Goal: Task Accomplishment & Management: Manage account settings

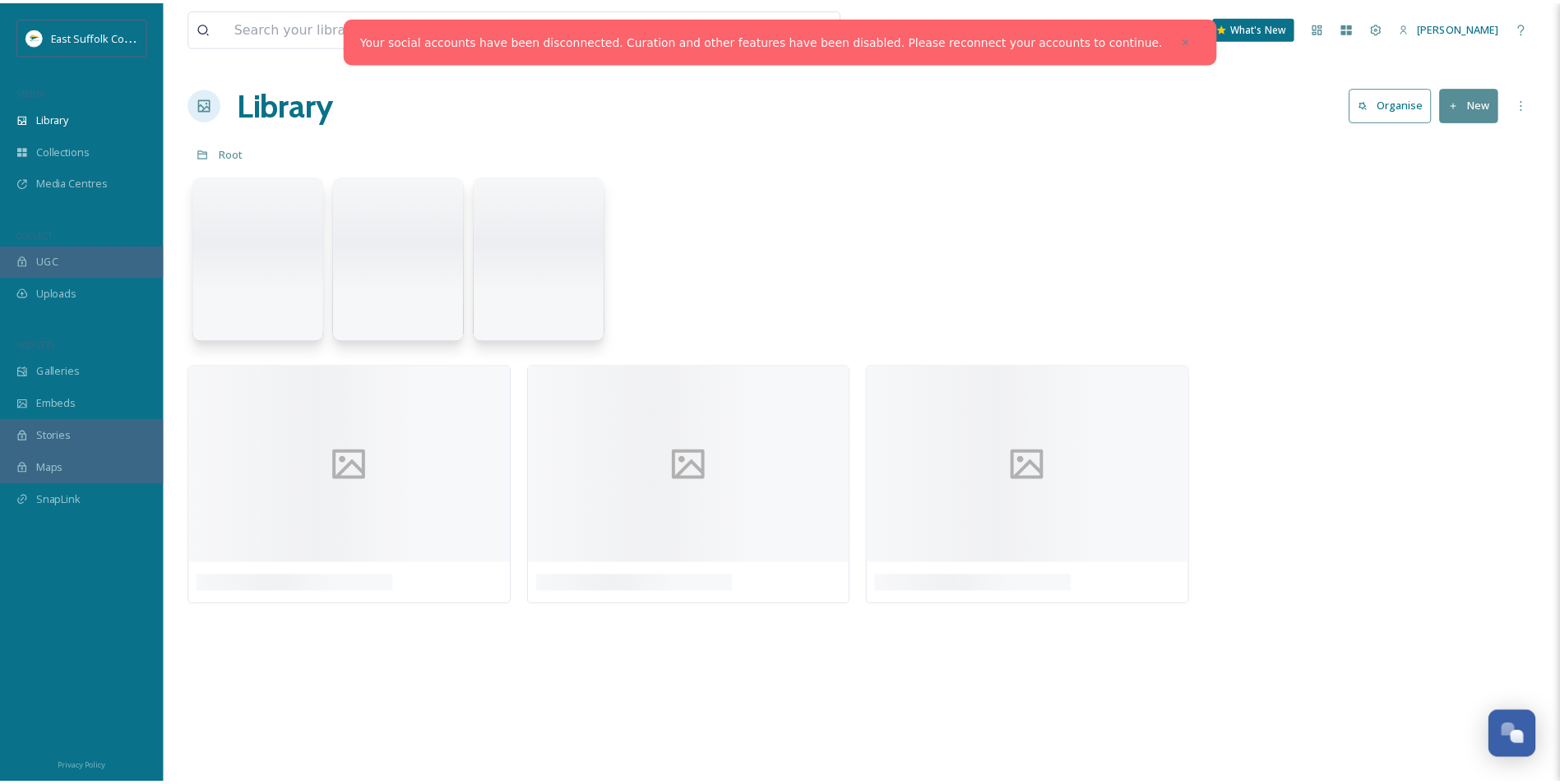
scroll to position [6125, 0]
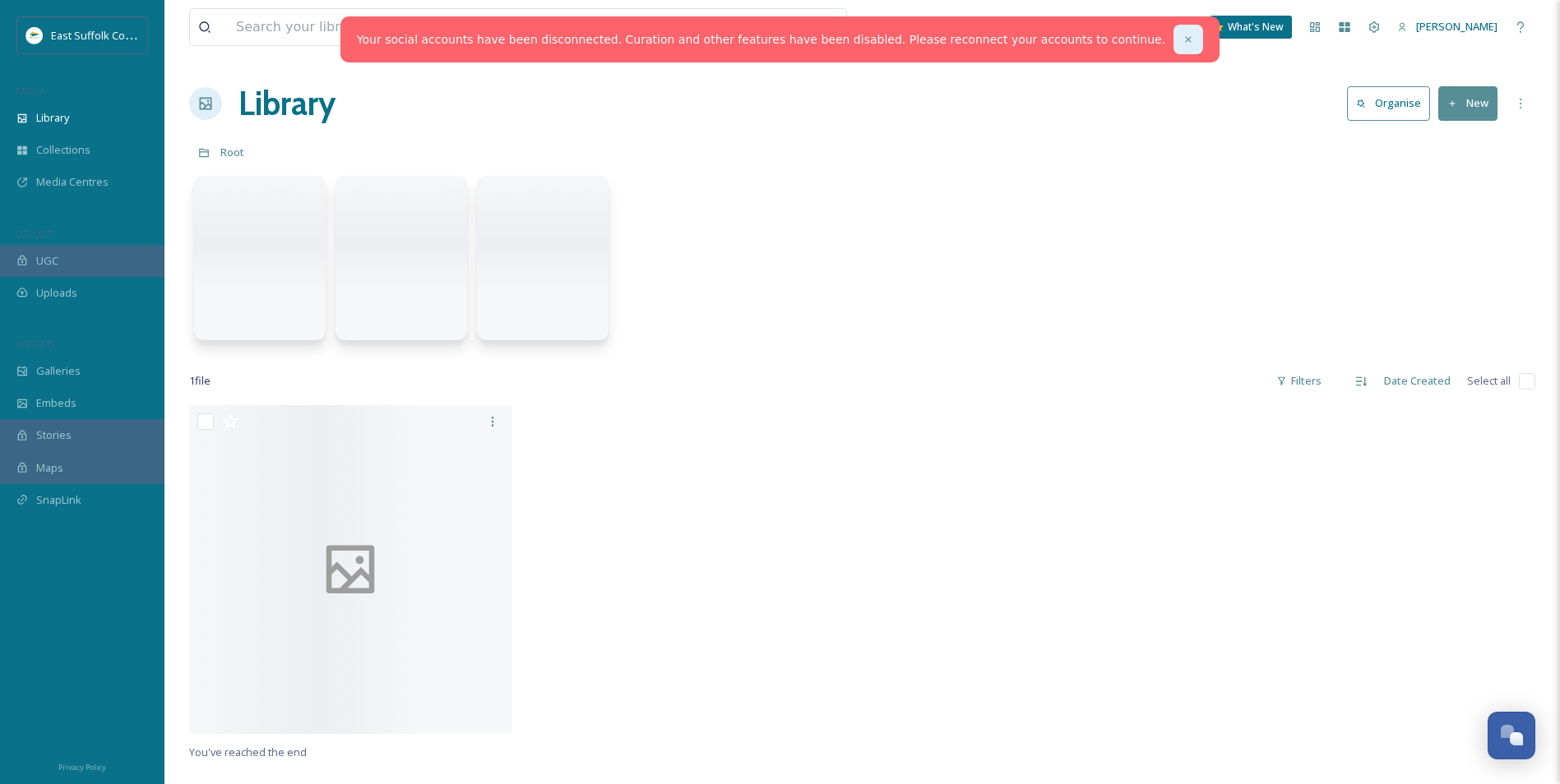
click at [1182, 41] on icon at bounding box center [1188, 39] width 11 height 11
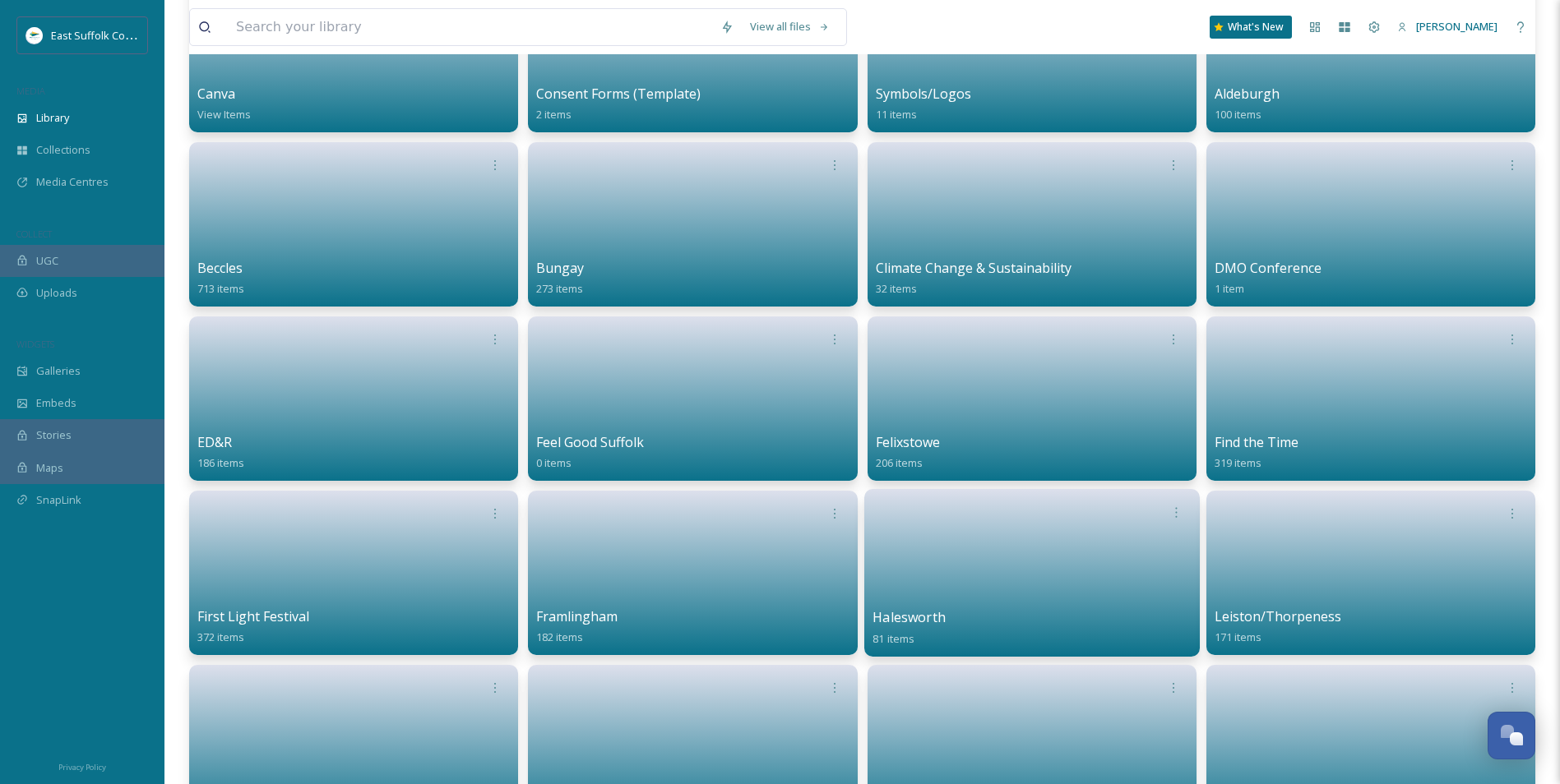
scroll to position [657, 0]
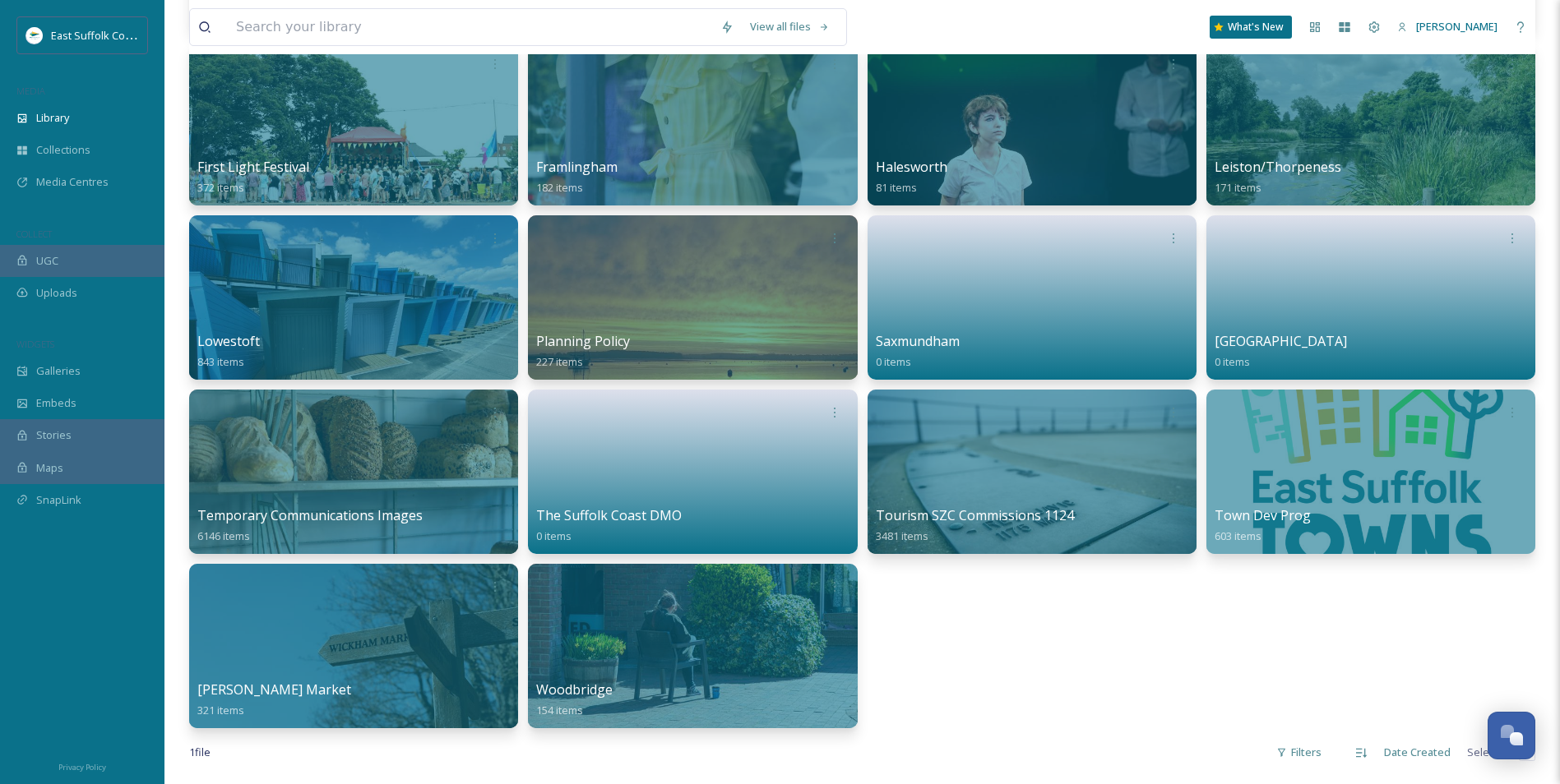
click at [1041, 730] on div "View all files What's New [PERSON_NAME] Library Organise New Root Your Selectio…" at bounding box center [862, 451] width 1395 height 2218
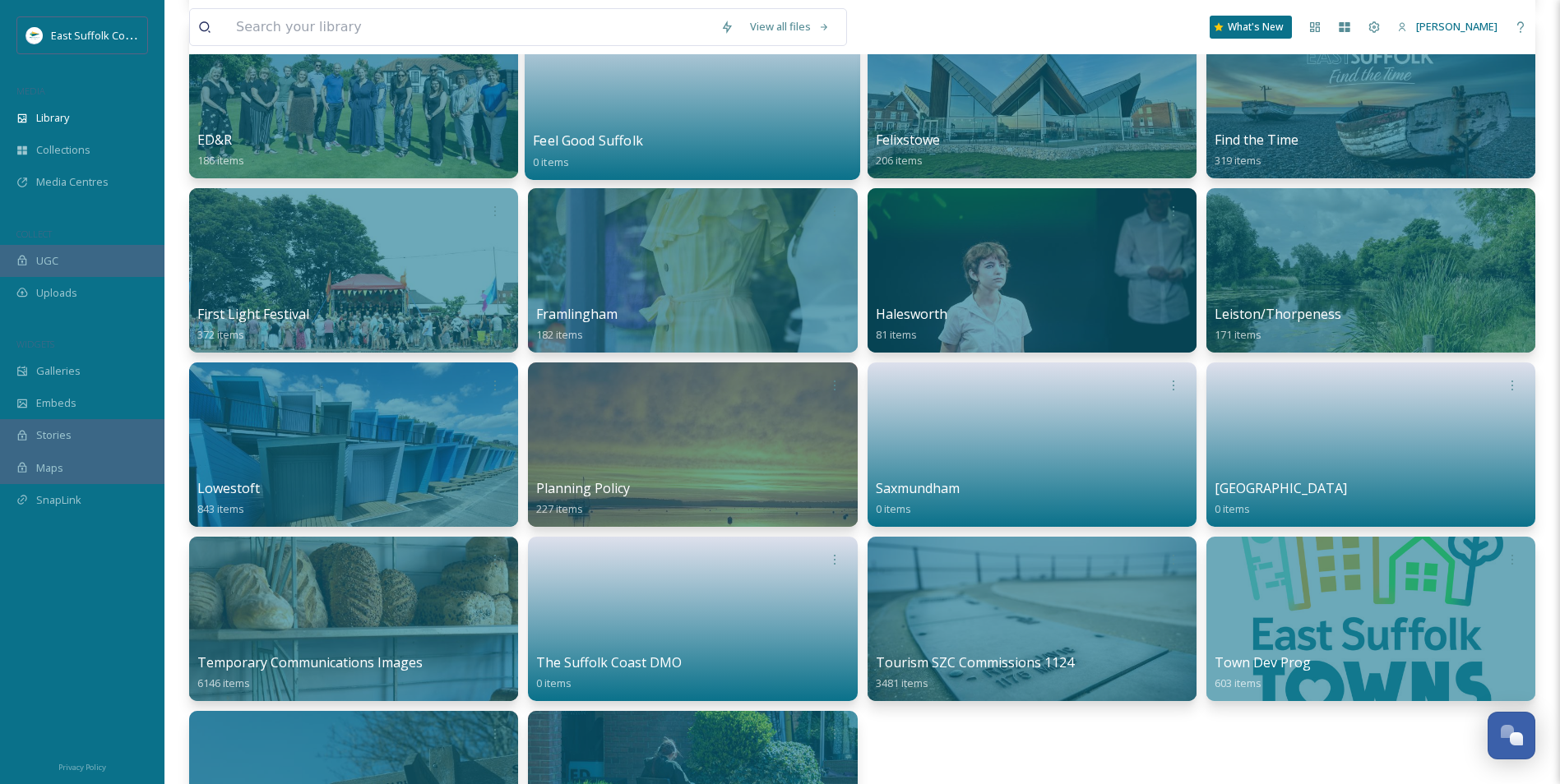
scroll to position [740, 0]
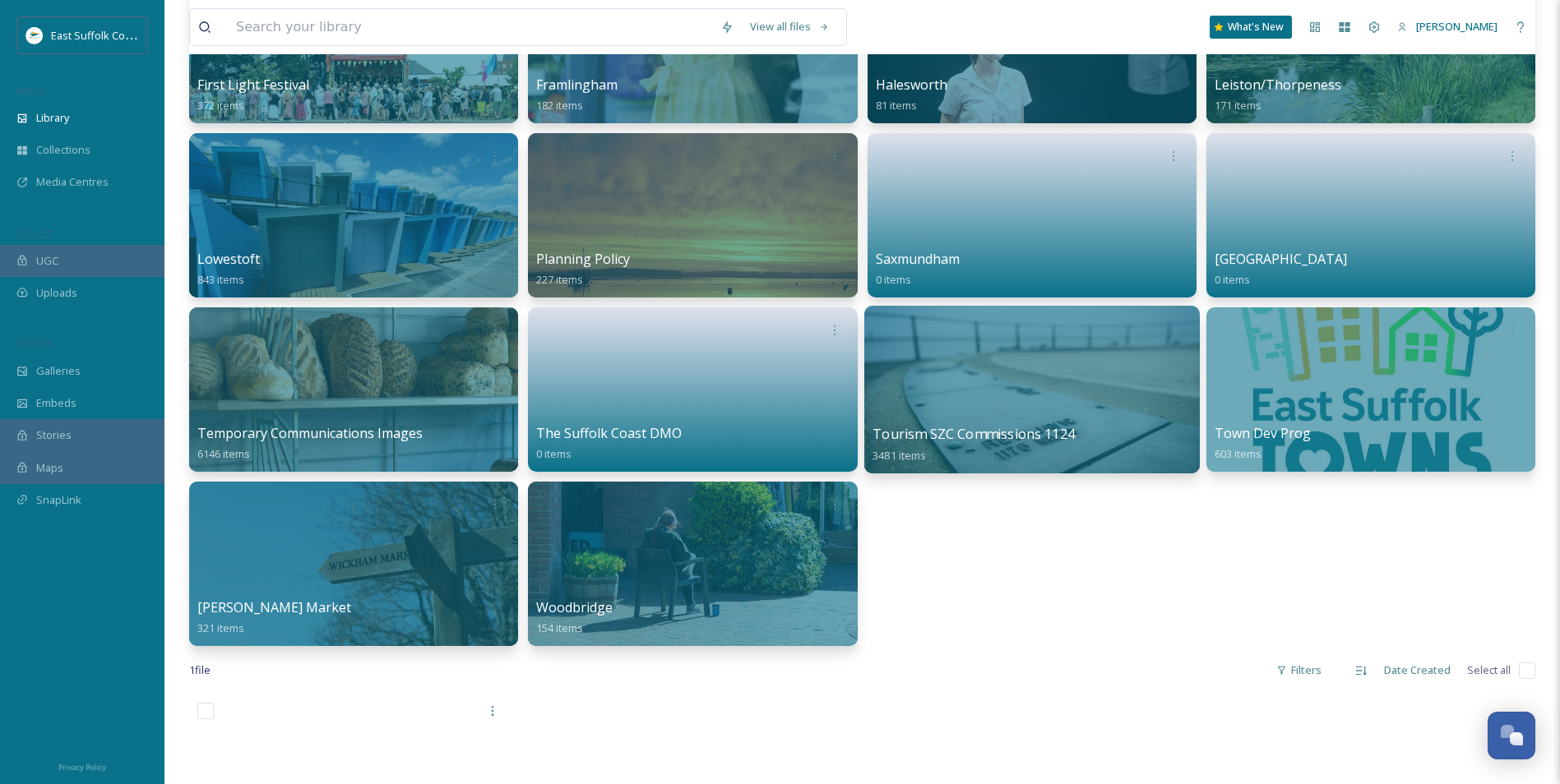
click at [981, 381] on div at bounding box center [1031, 390] width 335 height 168
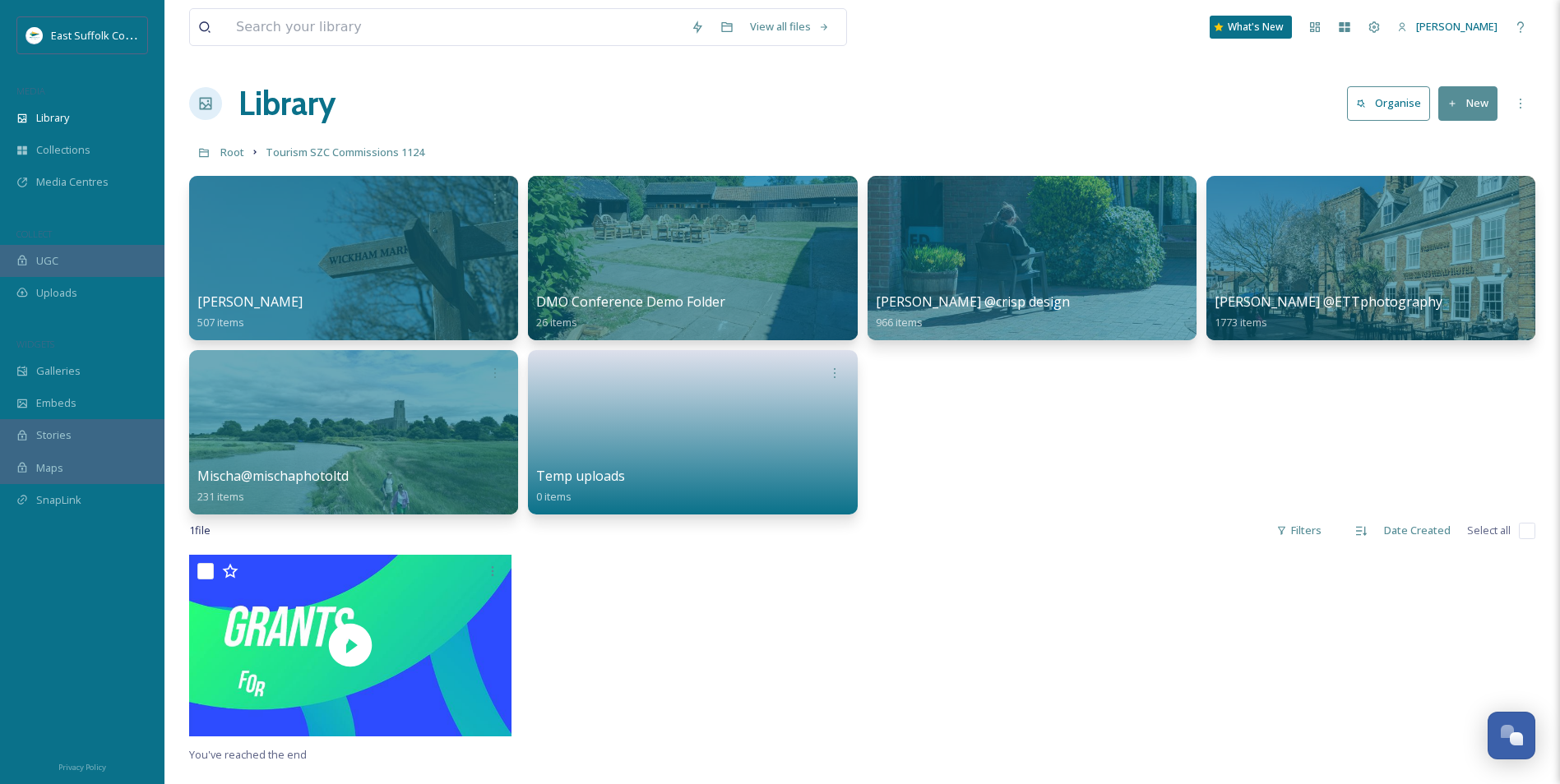
click at [897, 454] on div "[PERSON_NAME] 507 items DMO Conference Demo Folder 26 items [PERSON_NAME] @cris…" at bounding box center [862, 345] width 1346 height 339
click at [1317, 437] on div "[PERSON_NAME] 507 items DMO Conference Demo Folder 26 items [PERSON_NAME] @cris…" at bounding box center [862, 345] width 1346 height 339
click at [56, 339] on div "WIDGETS" at bounding box center [82, 344] width 165 height 21
click at [42, 390] on div "Embeds" at bounding box center [82, 403] width 165 height 32
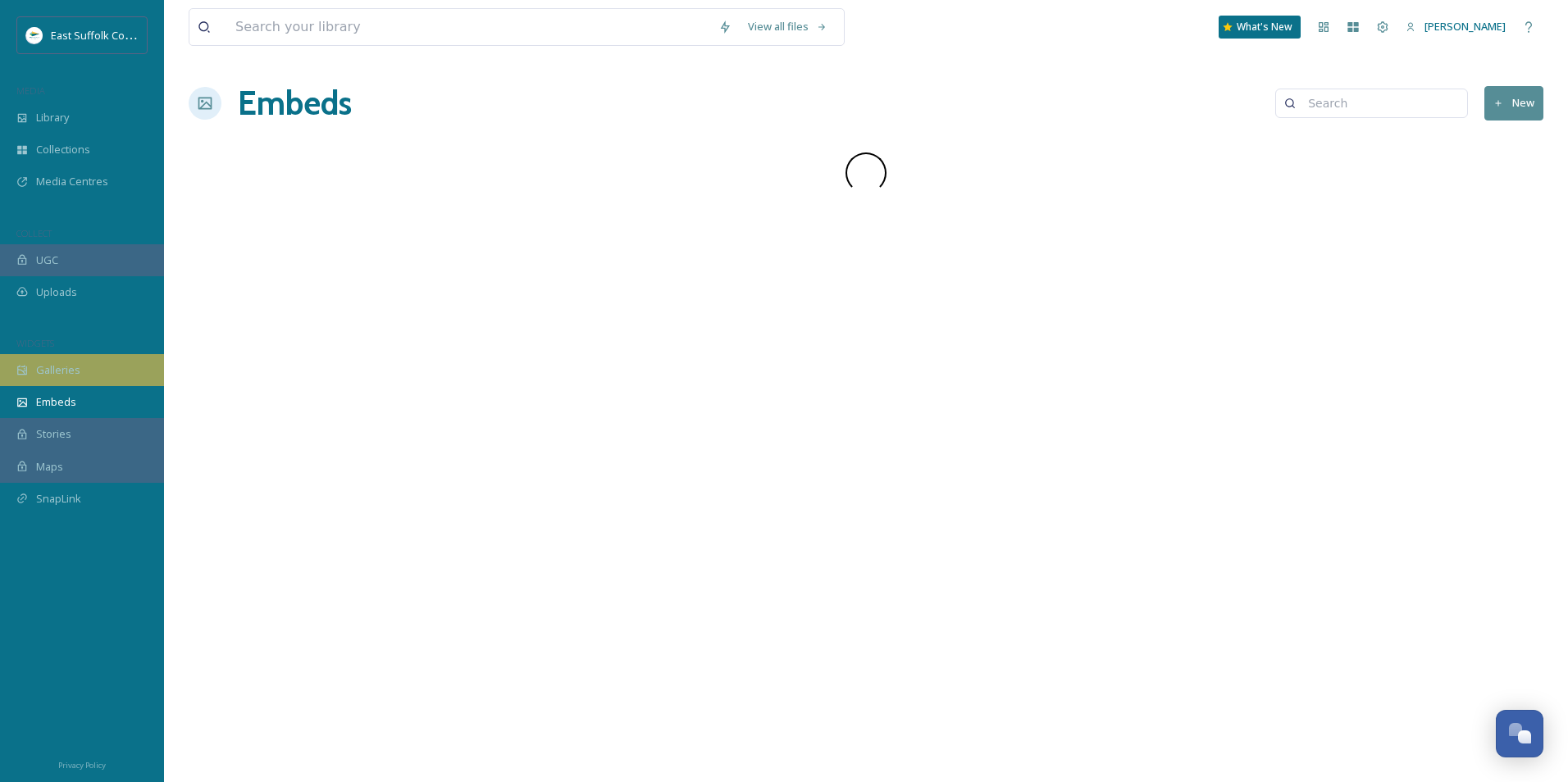
click at [47, 363] on span "Galleries" at bounding box center [58, 370] width 44 height 16
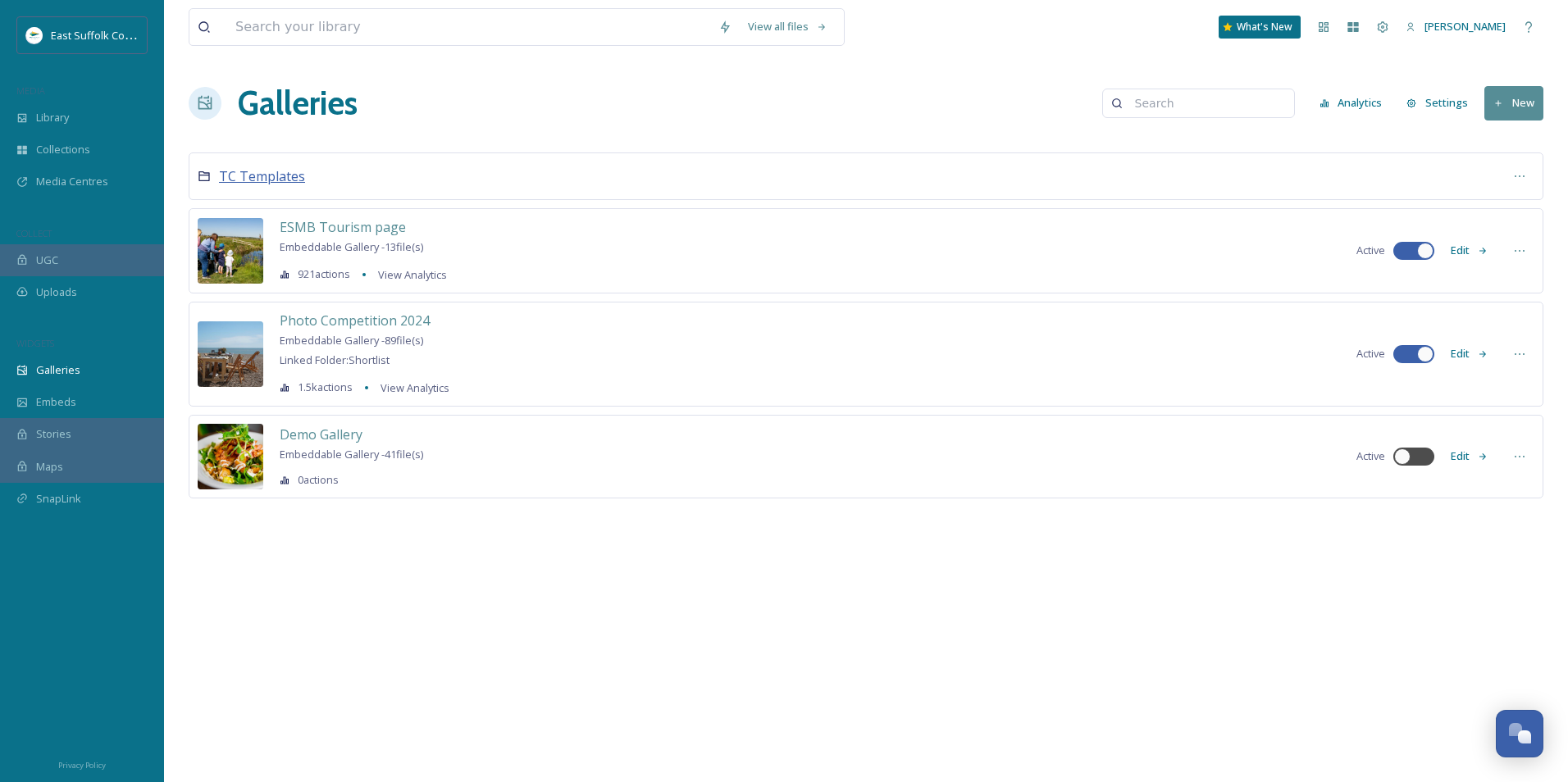
click at [226, 174] on span "TC Templates" at bounding box center [262, 176] width 86 height 18
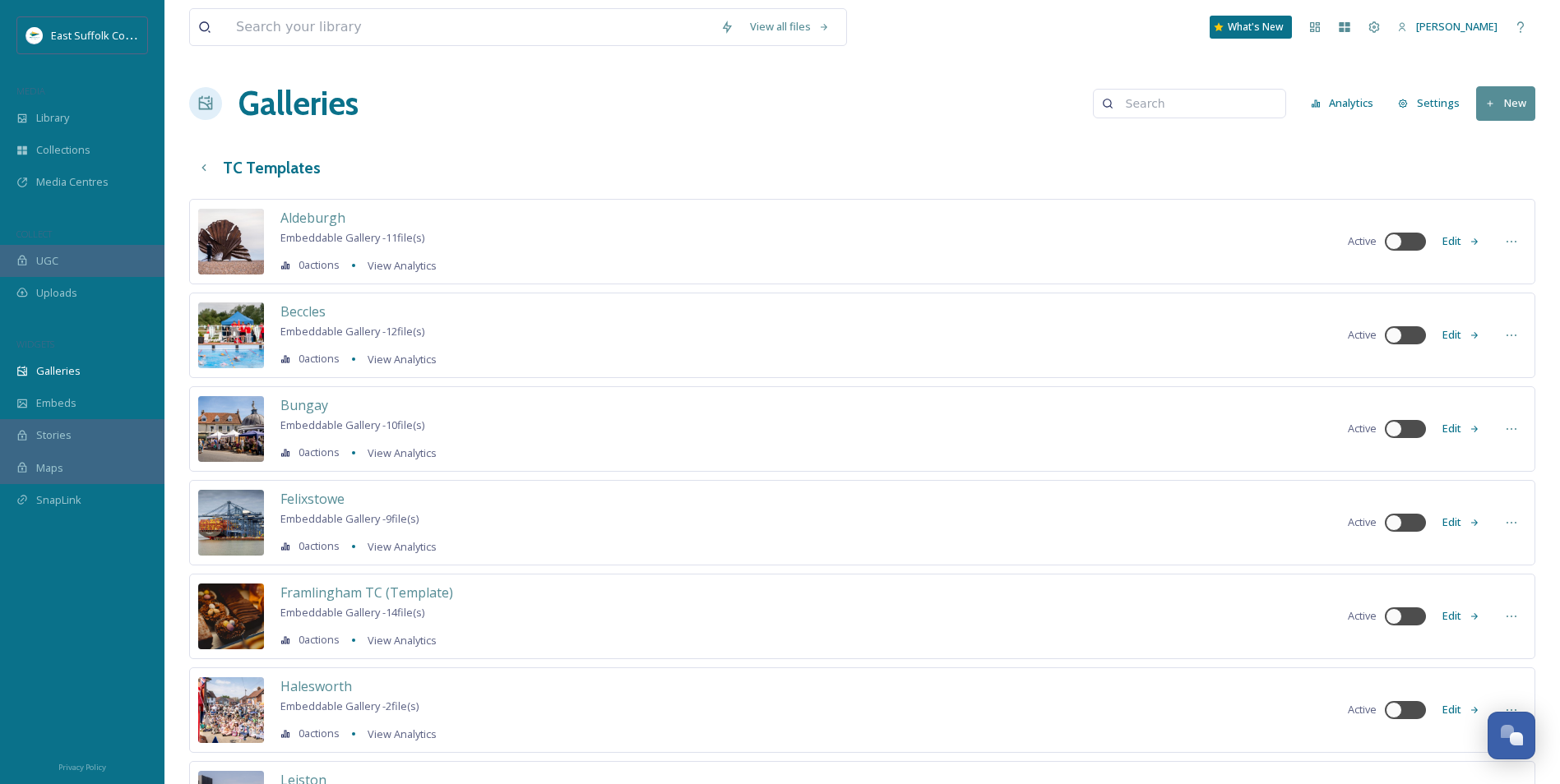
click at [433, 169] on div "TC Templates" at bounding box center [862, 168] width 1346 height 30
click at [63, 107] on div "Library" at bounding box center [82, 118] width 165 height 32
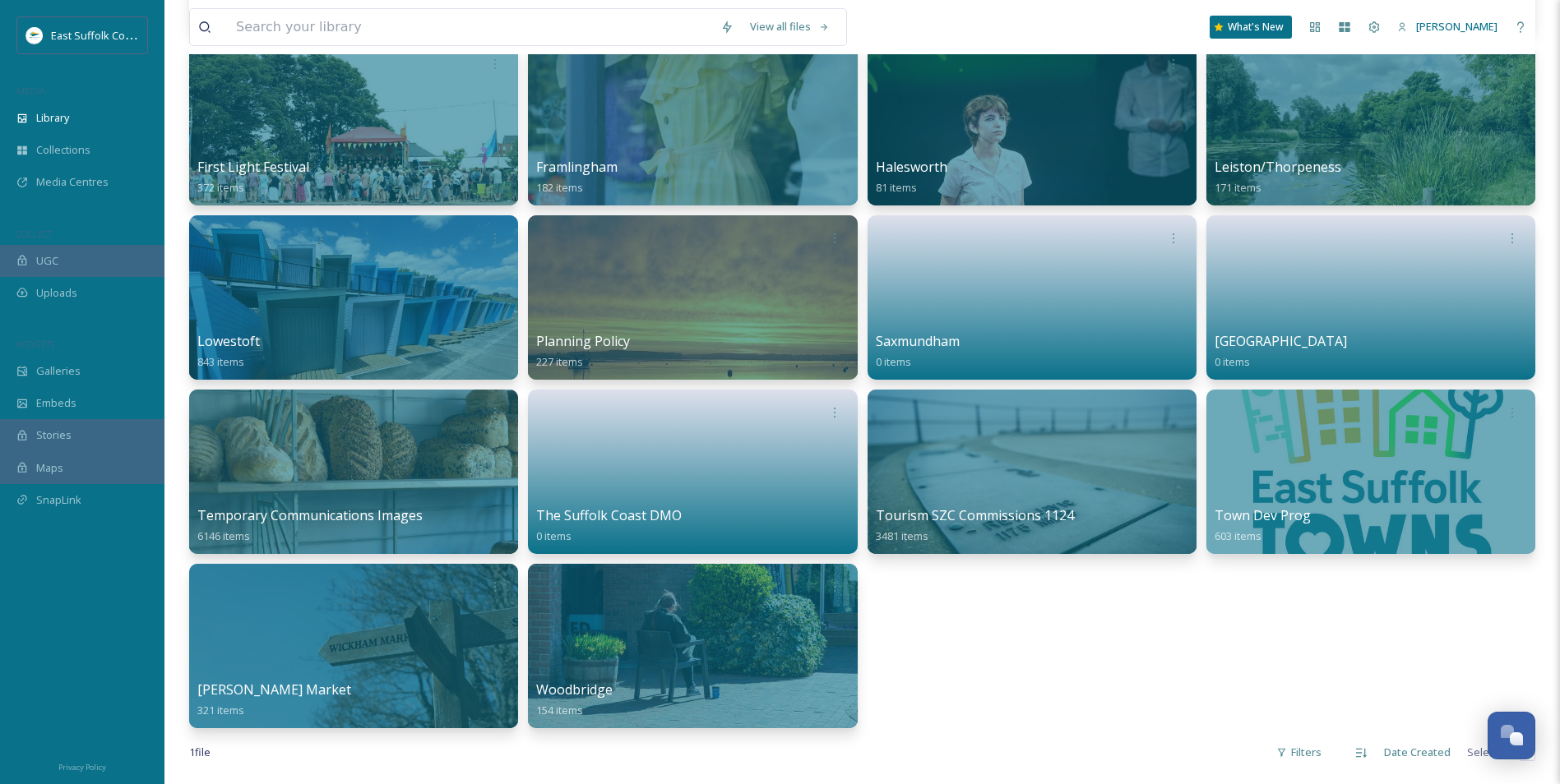
scroll to position [575, 0]
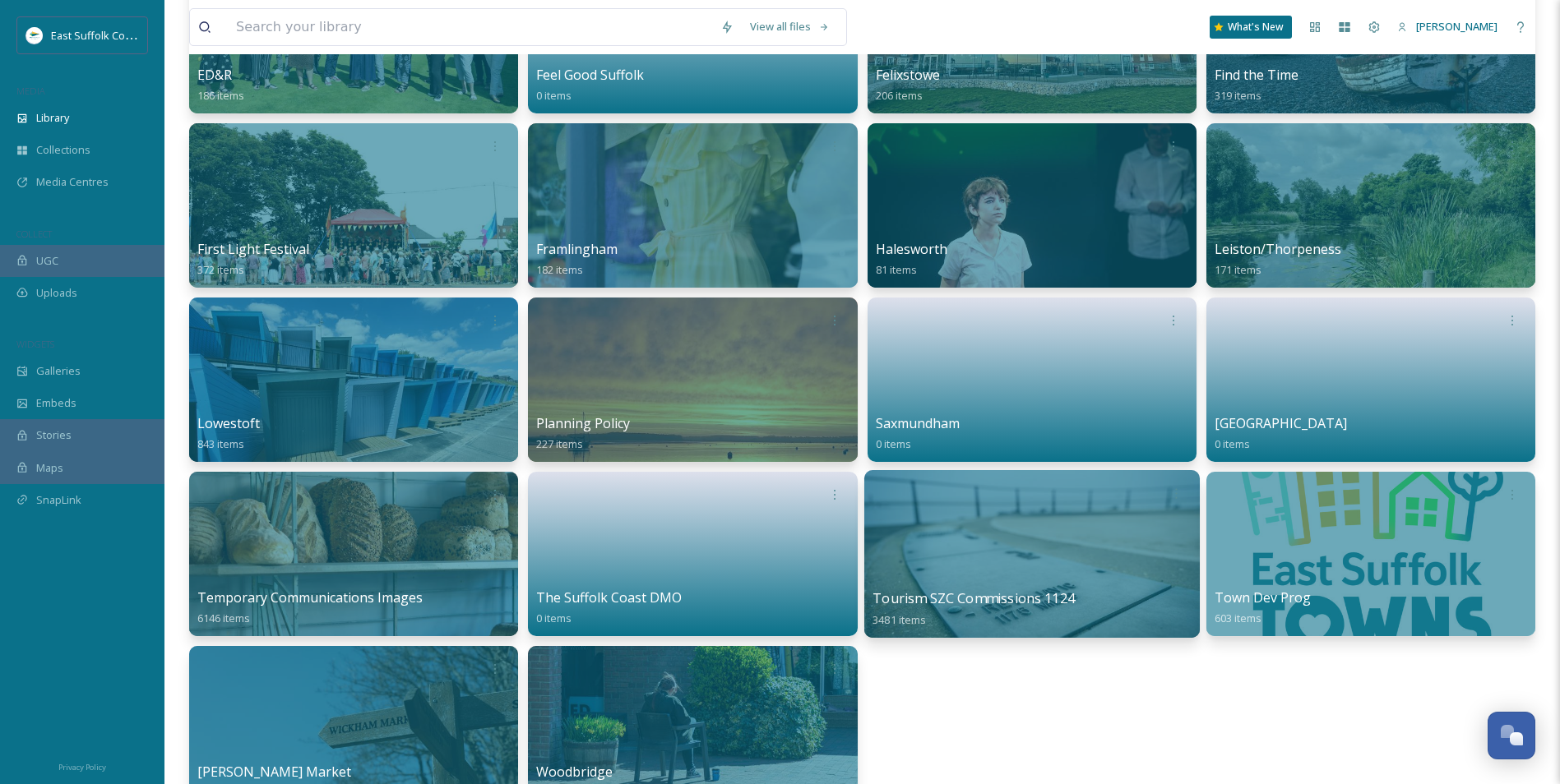
click at [1034, 568] on div at bounding box center [1031, 553] width 335 height 168
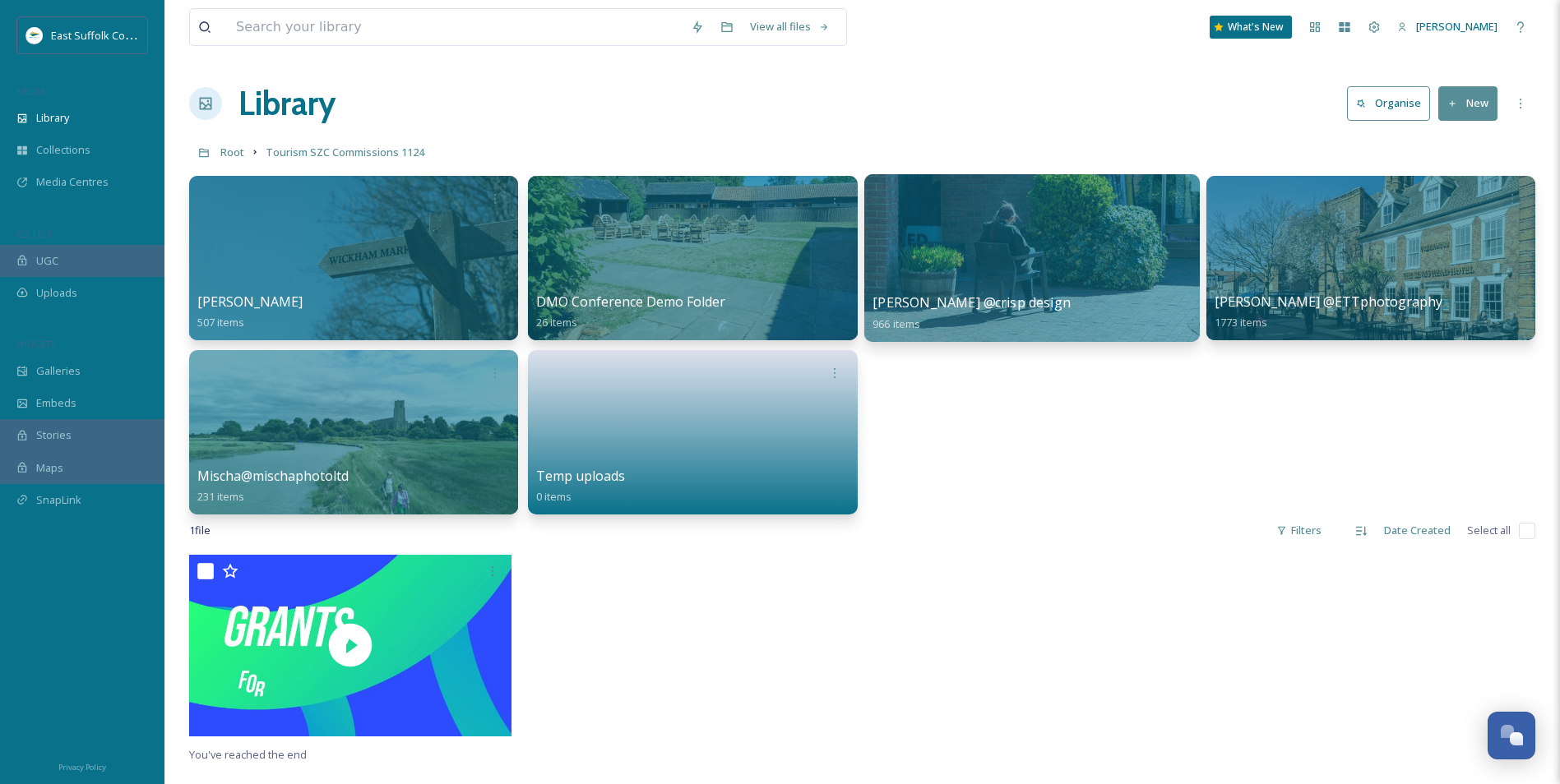
click at [979, 244] on div at bounding box center [1031, 258] width 335 height 168
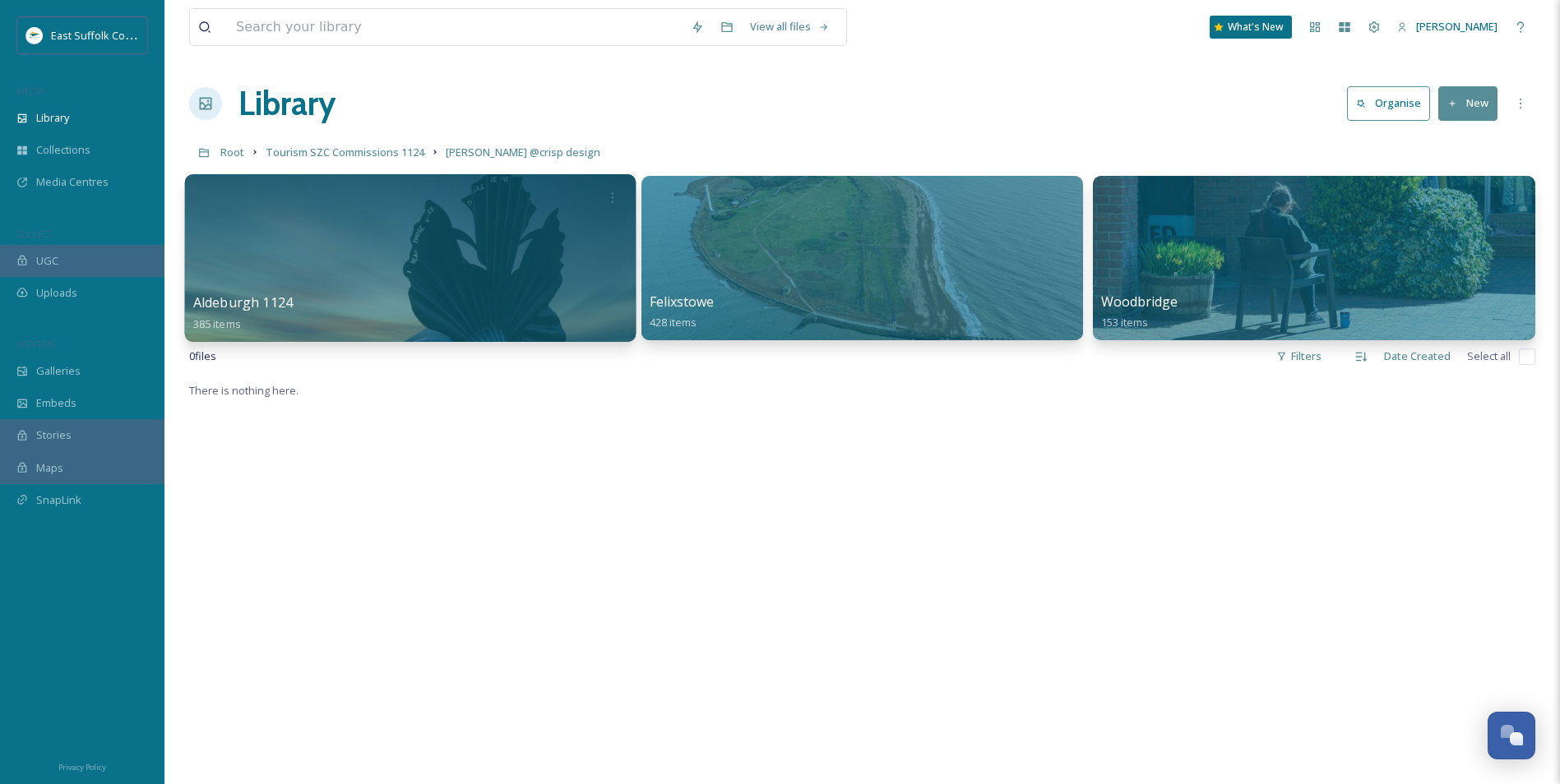
click at [241, 234] on div at bounding box center [410, 258] width 451 height 168
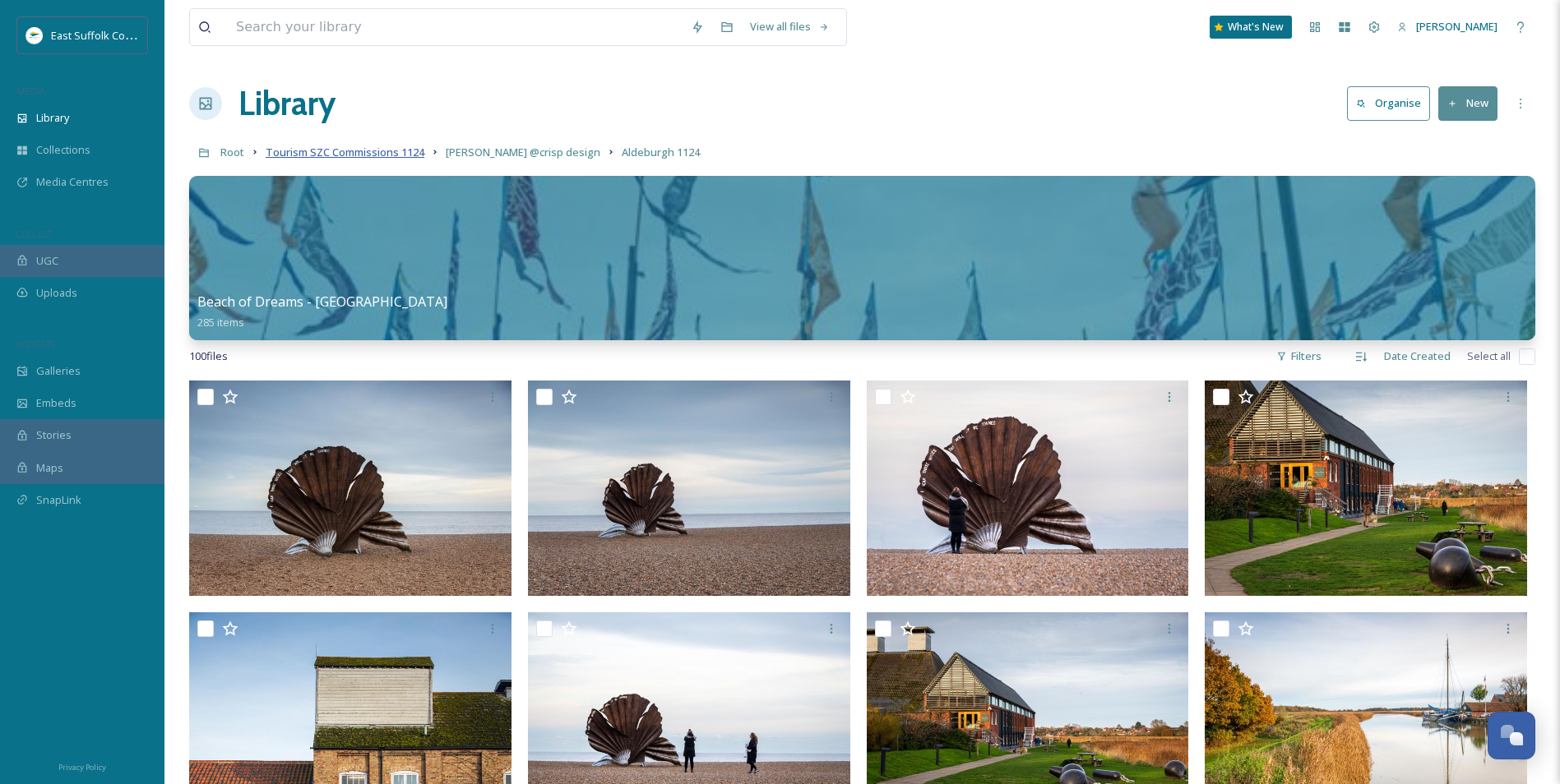
click at [327, 150] on span "Tourism SZC Commissions 1124" at bounding box center [345, 151] width 158 height 15
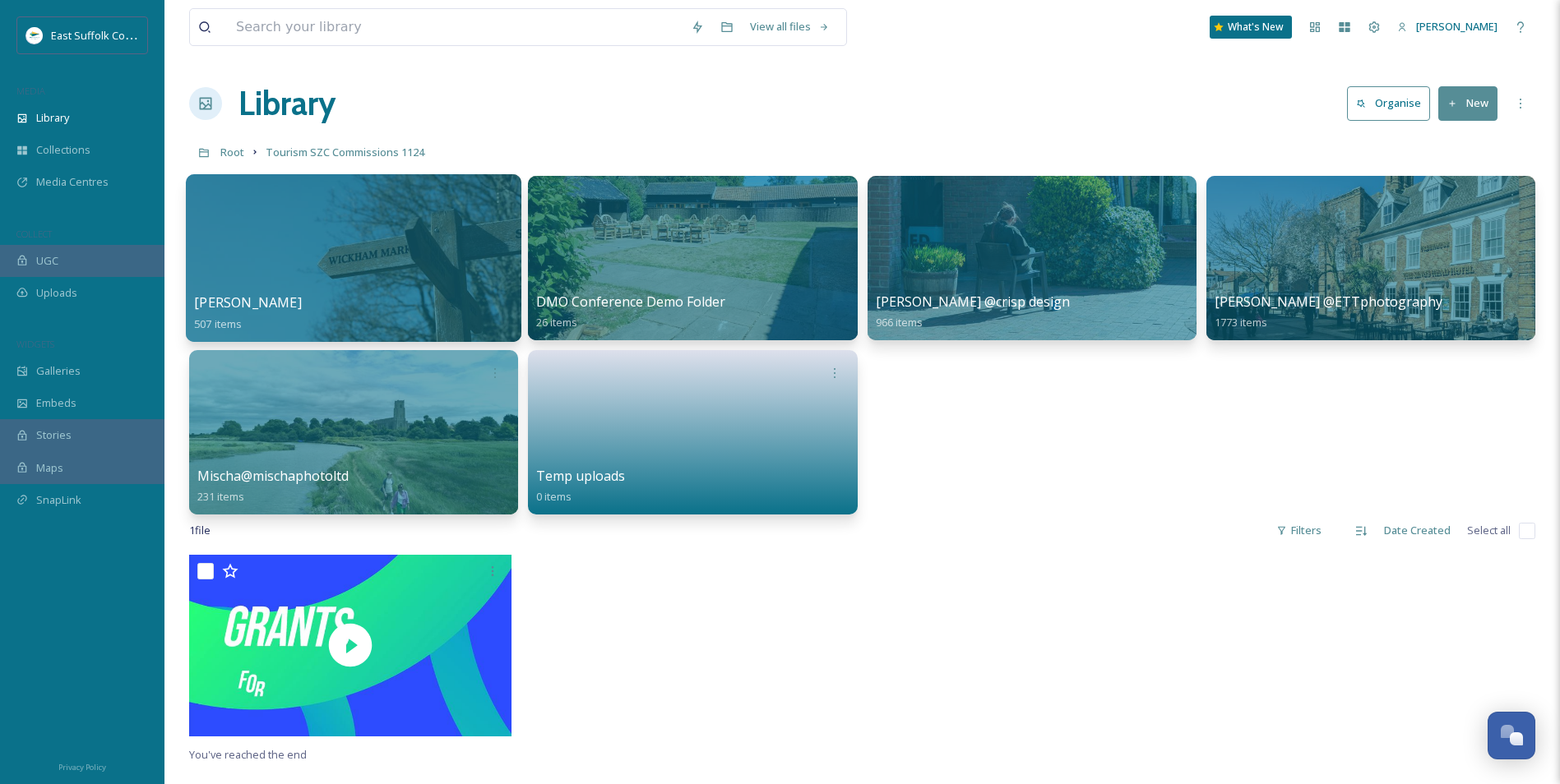
click at [321, 221] on div at bounding box center [353, 258] width 335 height 168
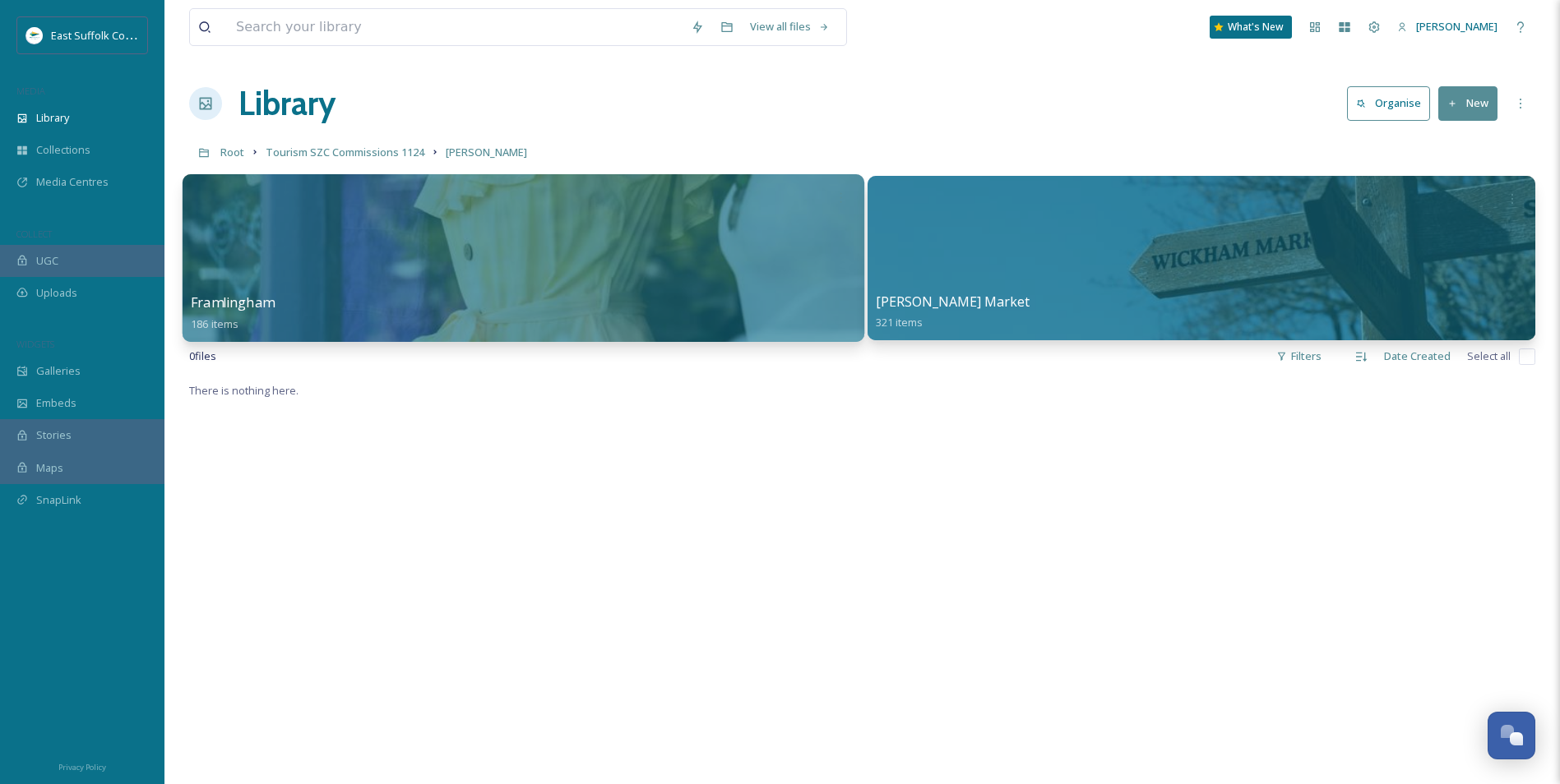
click at [693, 306] on div "Framlingham 186 items" at bounding box center [523, 313] width 665 height 41
click at [721, 257] on div at bounding box center [523, 258] width 681 height 168
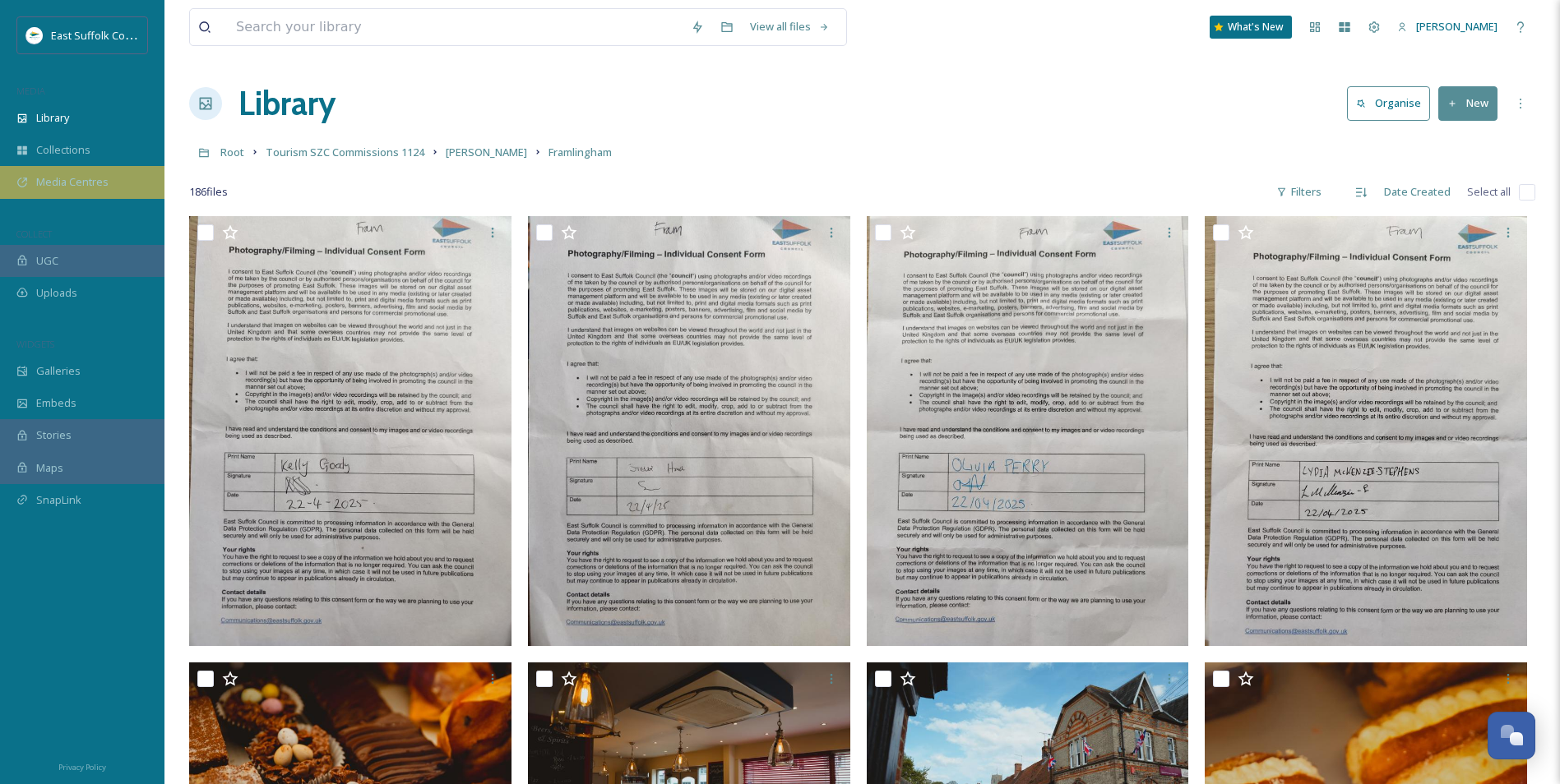
click at [94, 194] on div "Media Centres" at bounding box center [82, 182] width 165 height 32
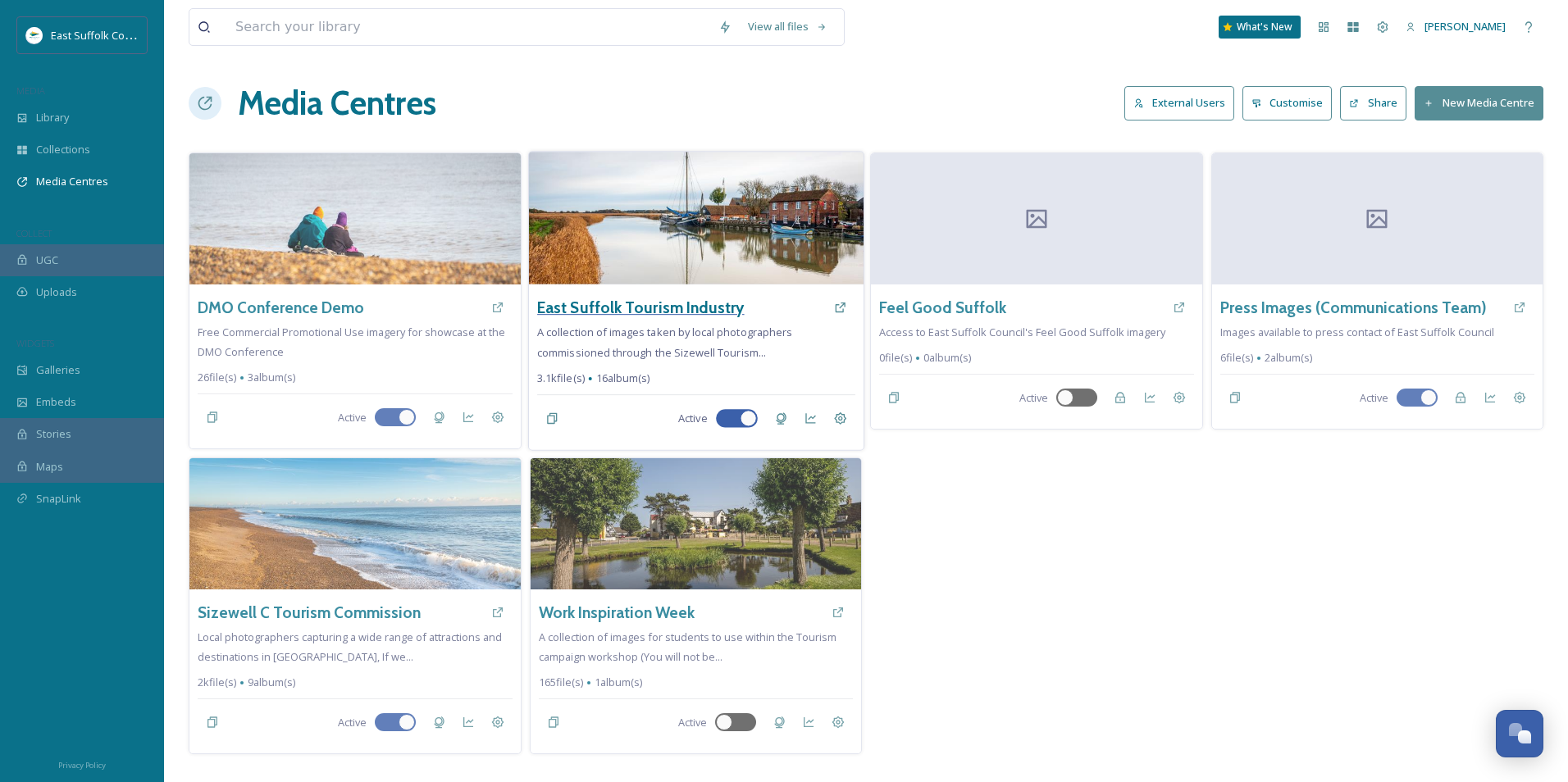
click at [648, 308] on h3 "East Suffolk Tourism Industry" at bounding box center [641, 307] width 207 height 24
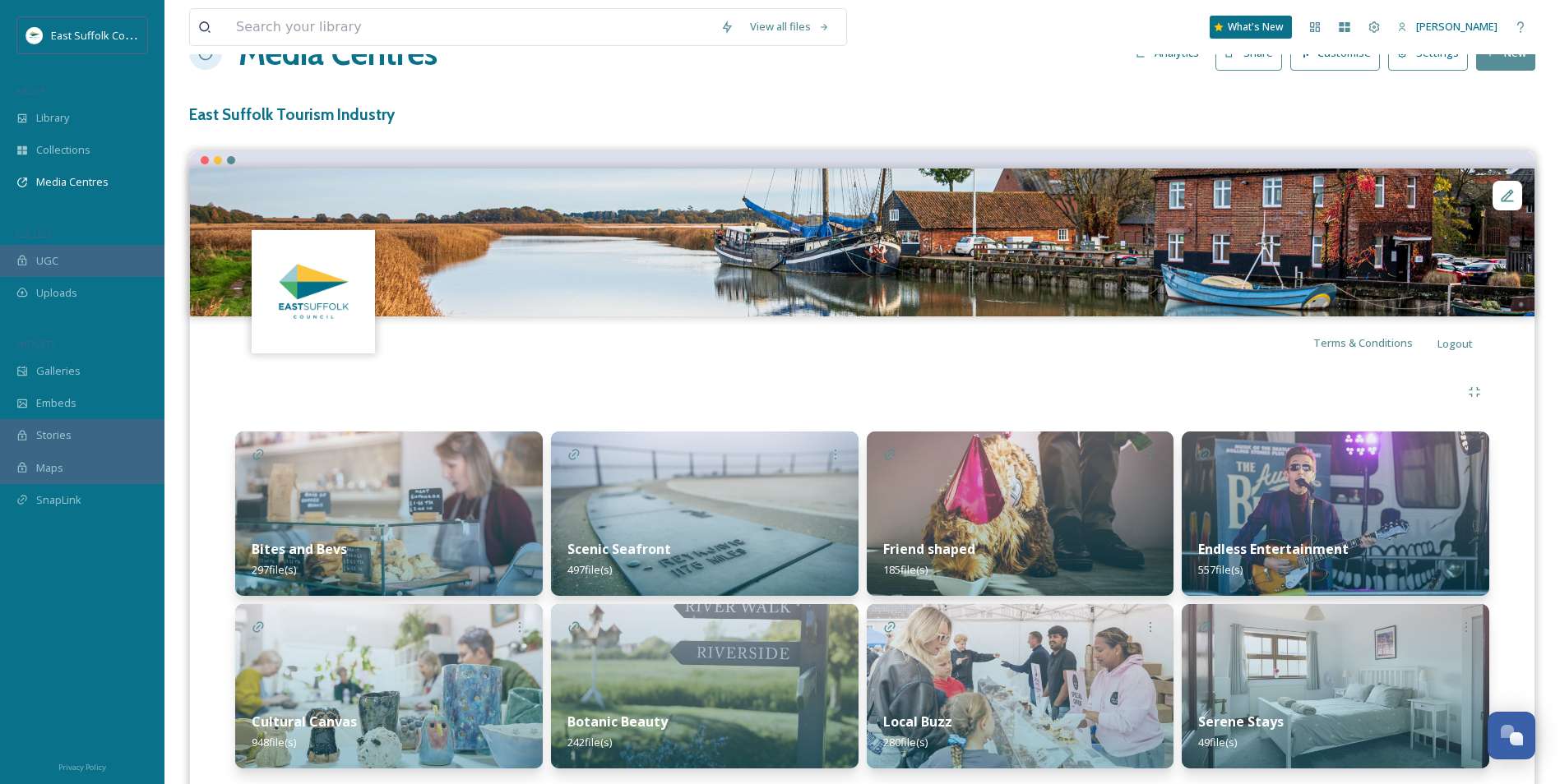
scroll to position [101, 0]
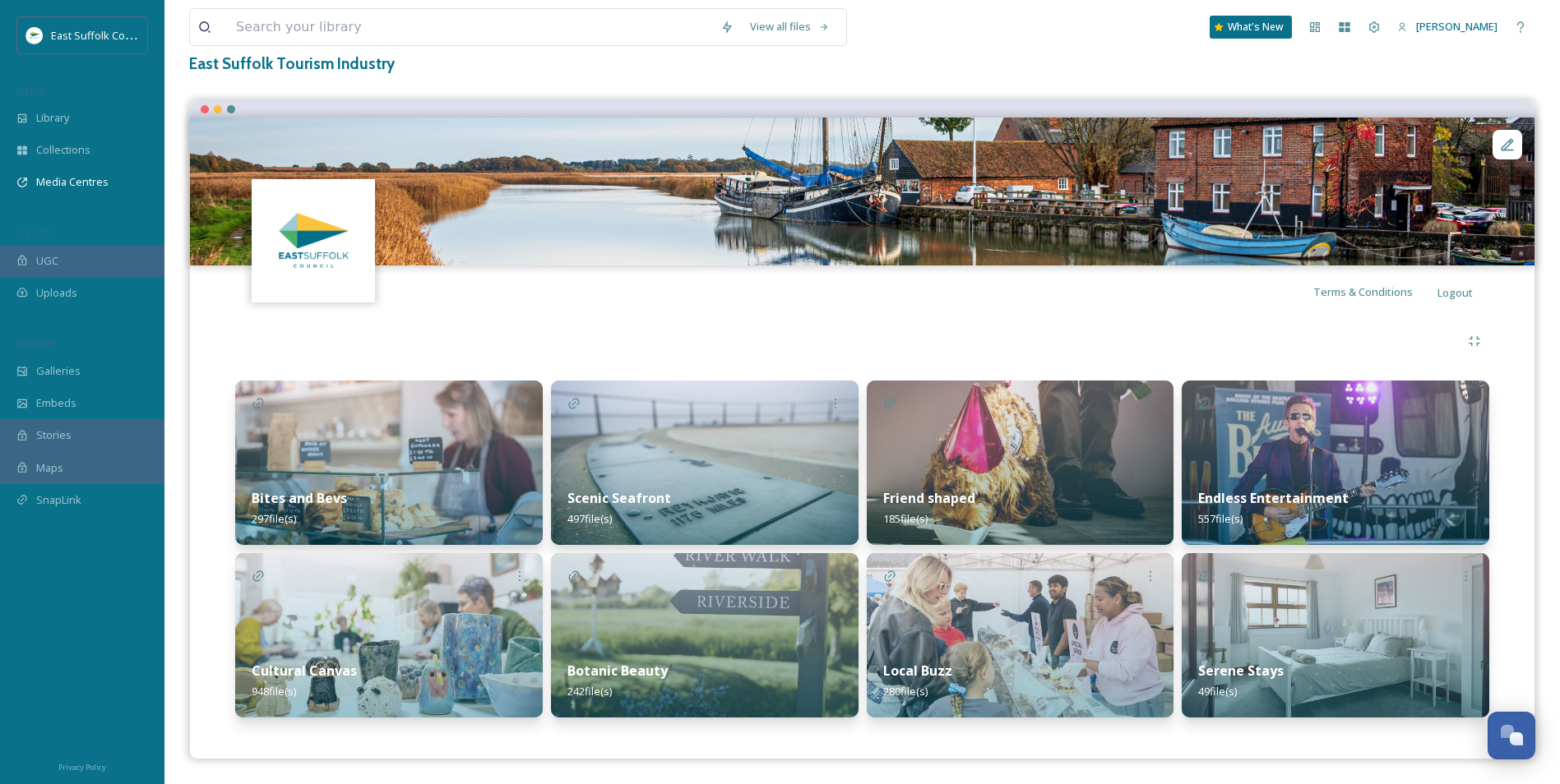
click at [1386, 637] on img at bounding box center [1335, 635] width 307 height 165
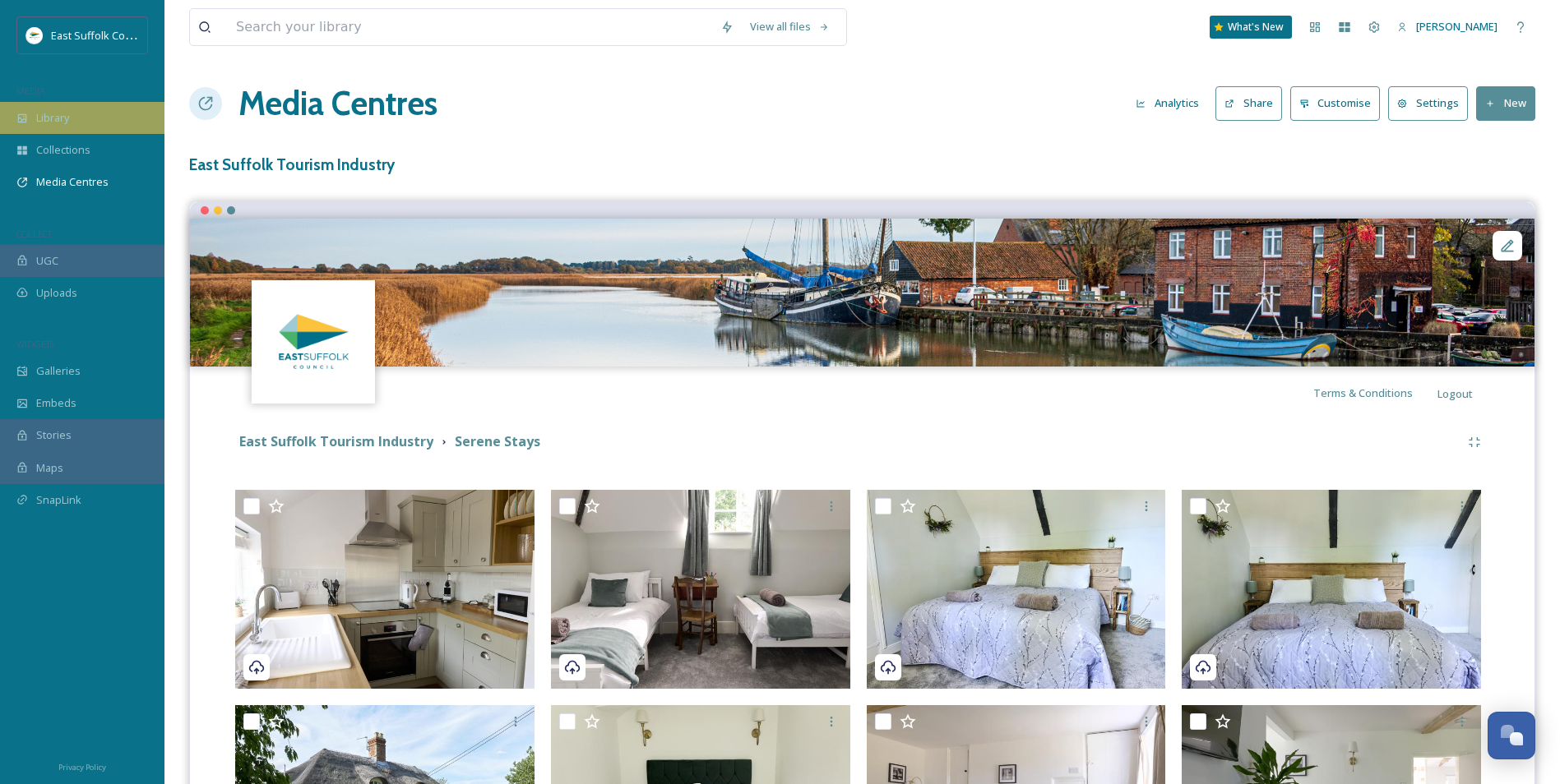
click at [40, 120] on span "Library" at bounding box center [52, 118] width 33 height 16
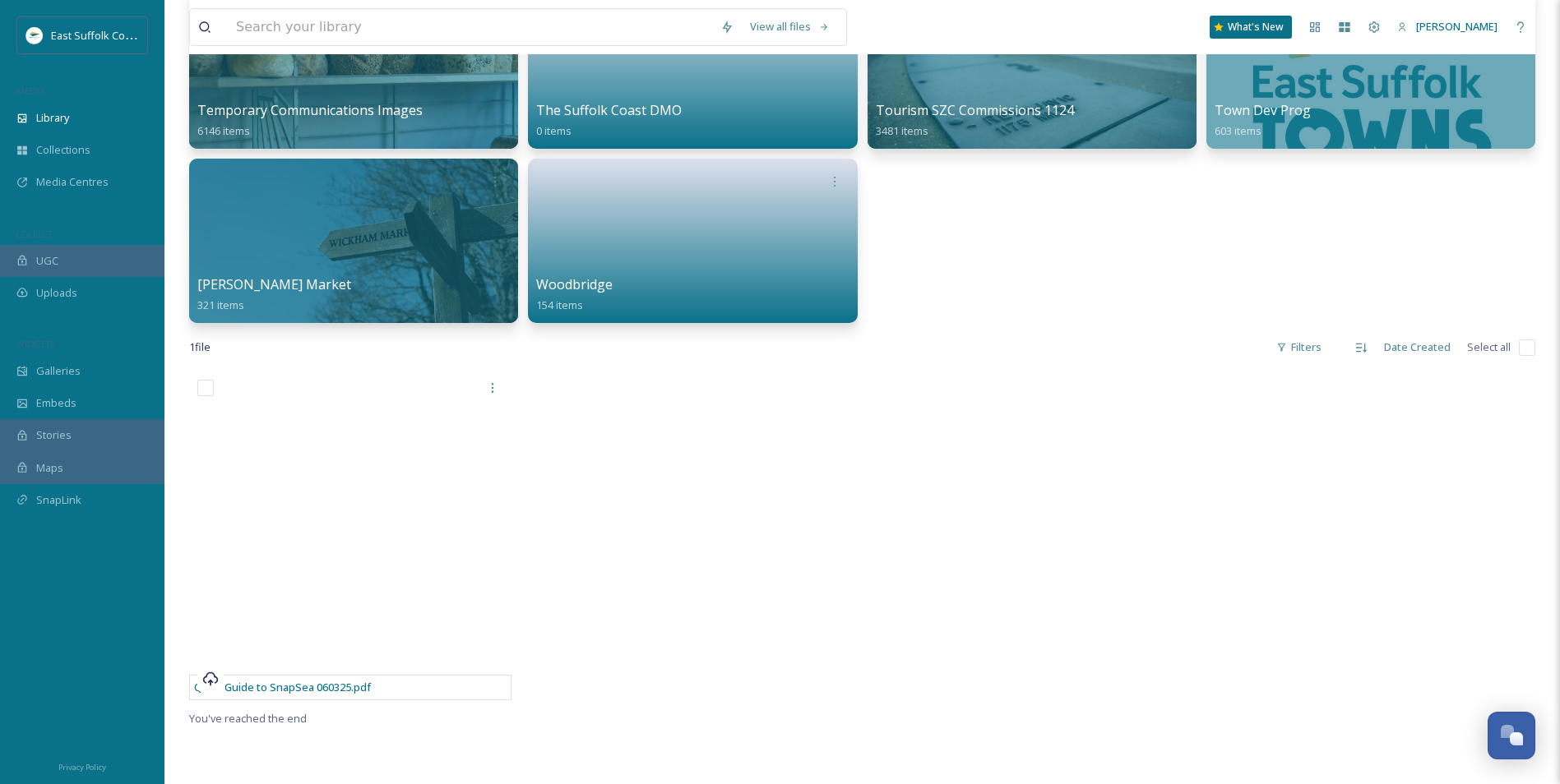
scroll to position [694, 0]
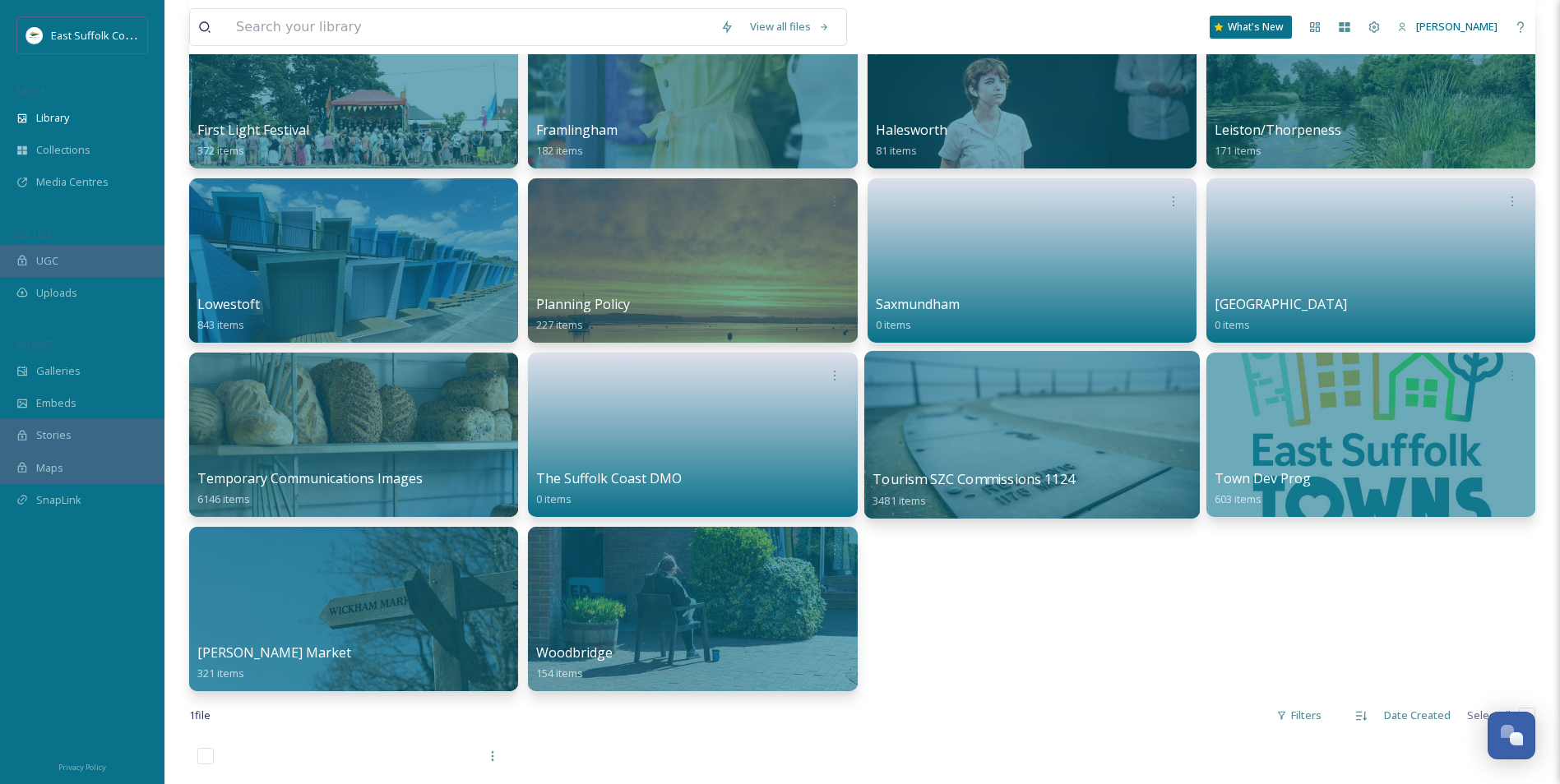
click at [997, 427] on div at bounding box center [1031, 435] width 335 height 168
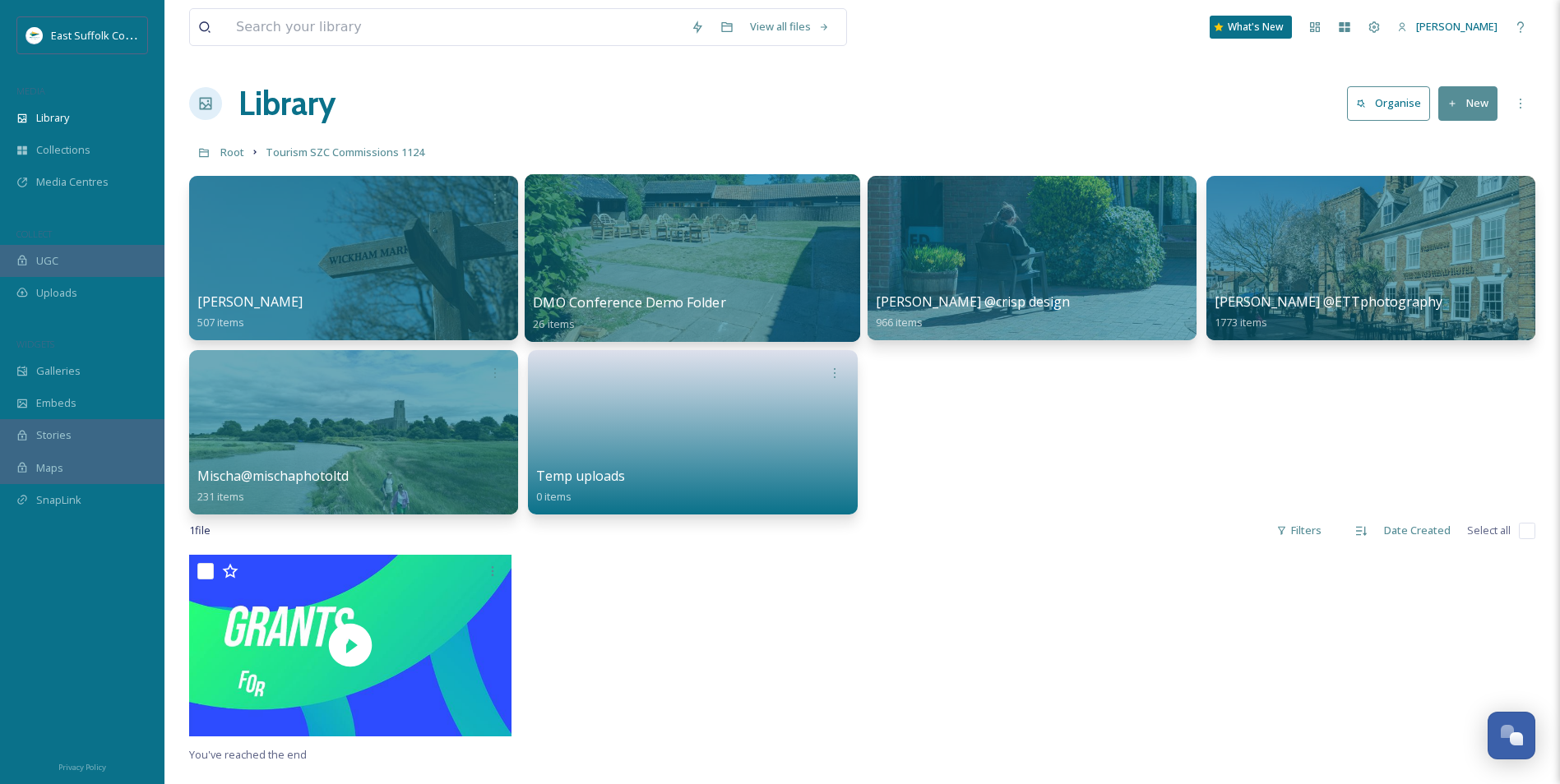
click at [646, 227] on div at bounding box center [692, 258] width 335 height 168
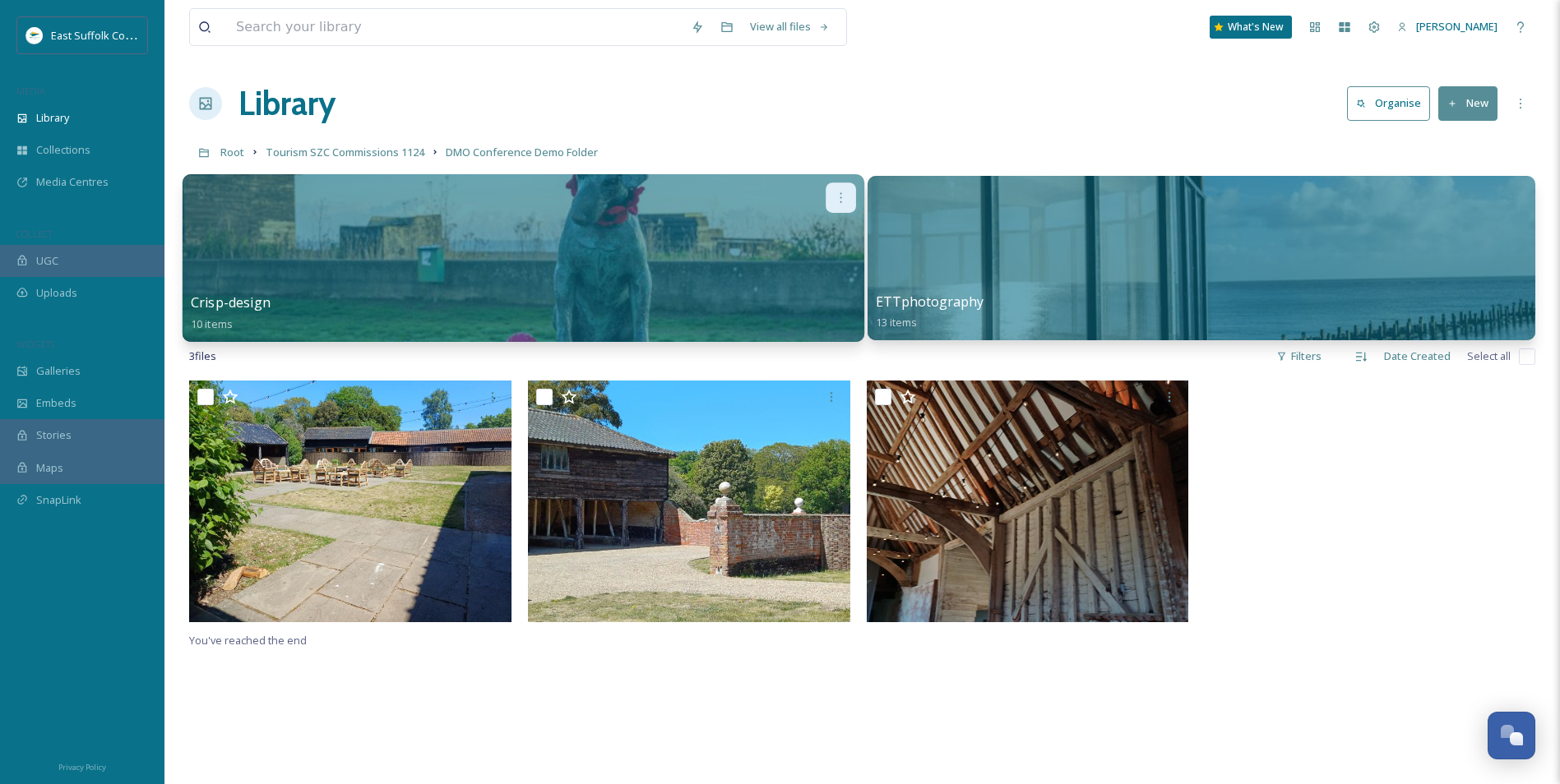
click at [838, 194] on icon at bounding box center [840, 197] width 13 height 13
click at [811, 319] on div "Delete" at bounding box center [809, 317] width 92 height 33
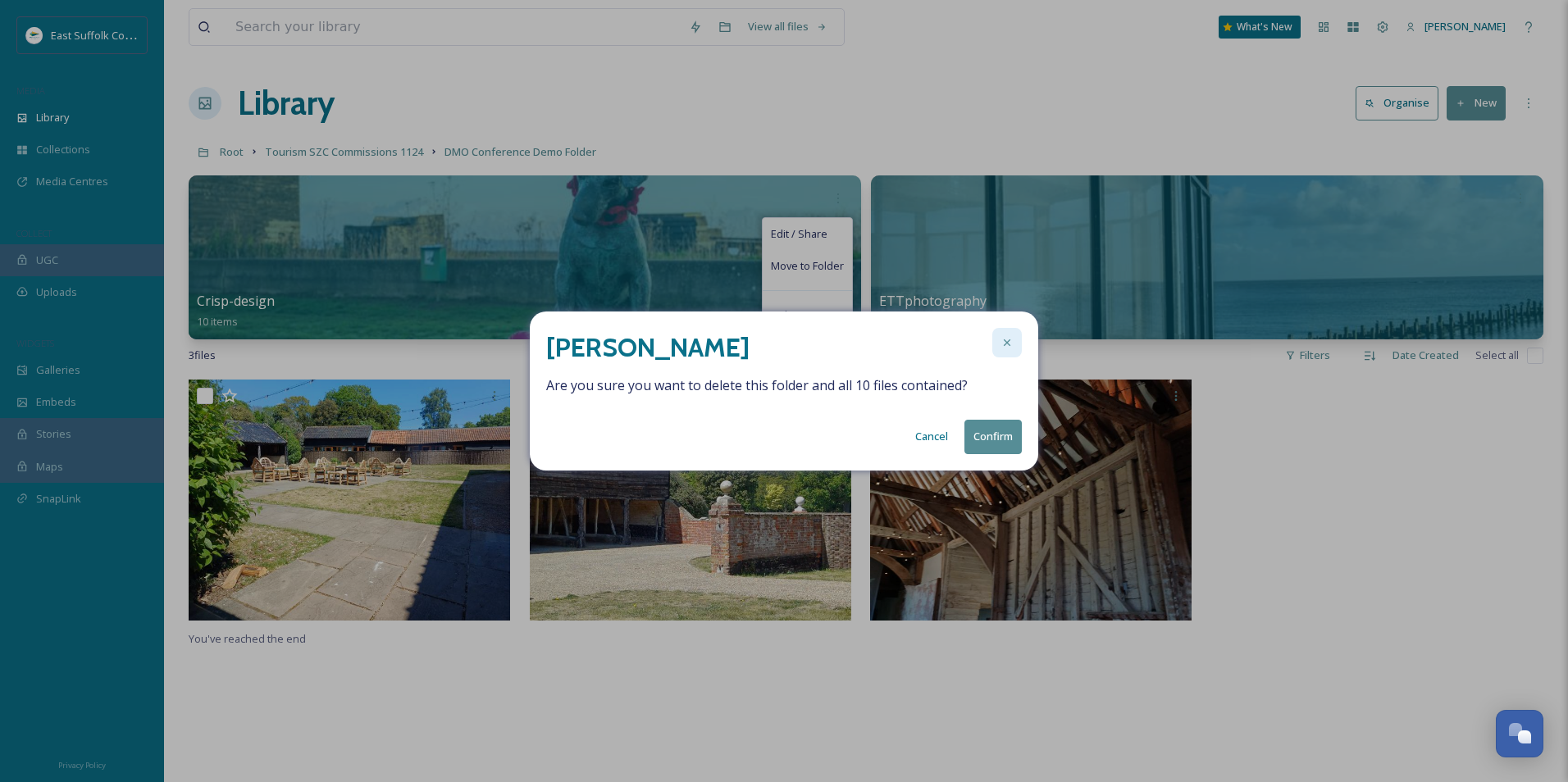
click at [994, 341] on div at bounding box center [1007, 343] width 30 height 30
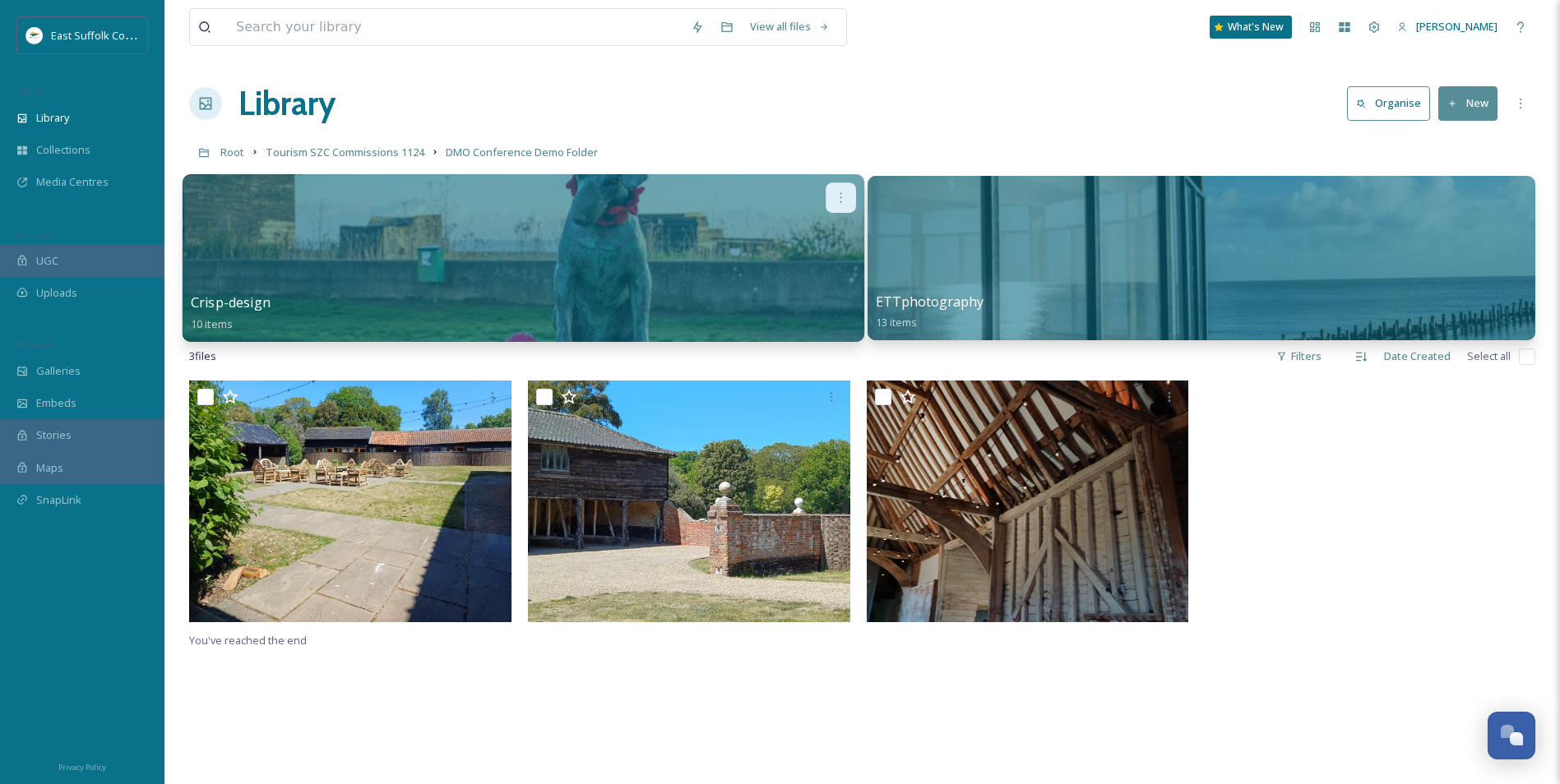
click at [830, 186] on div at bounding box center [841, 197] width 31 height 31
click at [817, 307] on div "Delete" at bounding box center [809, 317] width 92 height 33
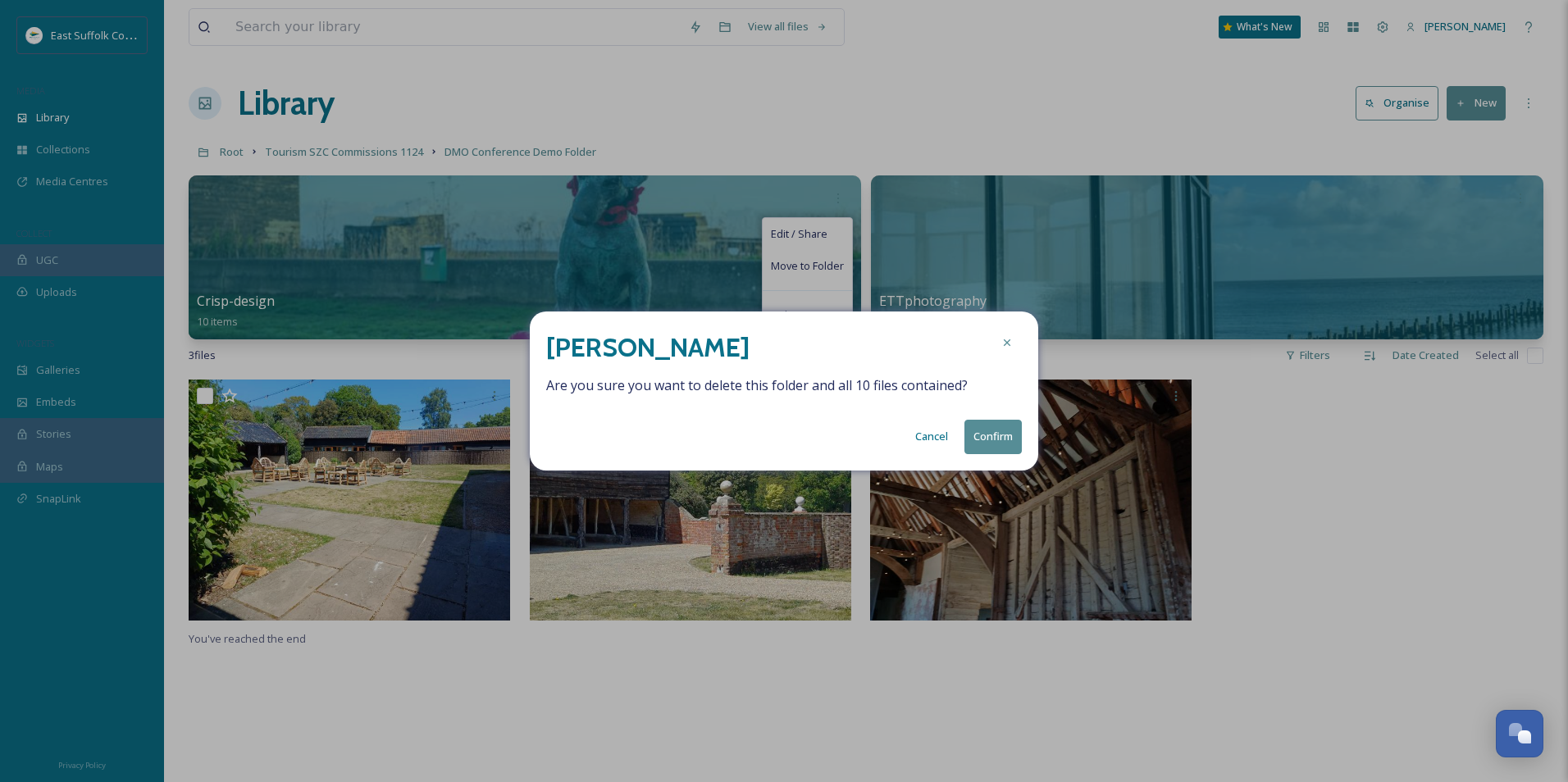
click at [983, 430] on button "Confirm" at bounding box center [993, 436] width 57 height 33
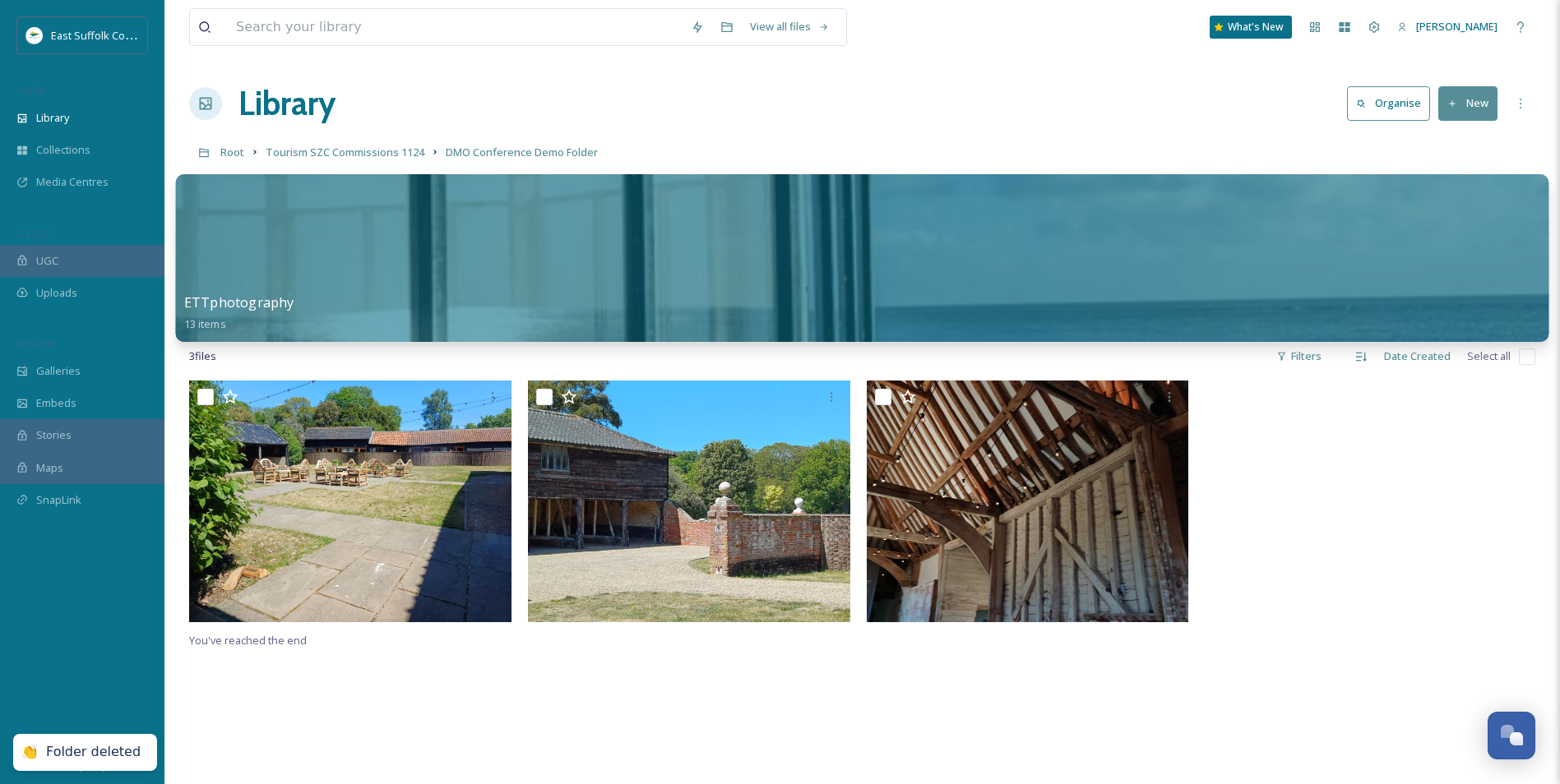
click at [1507, 194] on div at bounding box center [862, 197] width 1356 height 31
click at [1520, 192] on icon at bounding box center [1525, 197] width 13 height 13
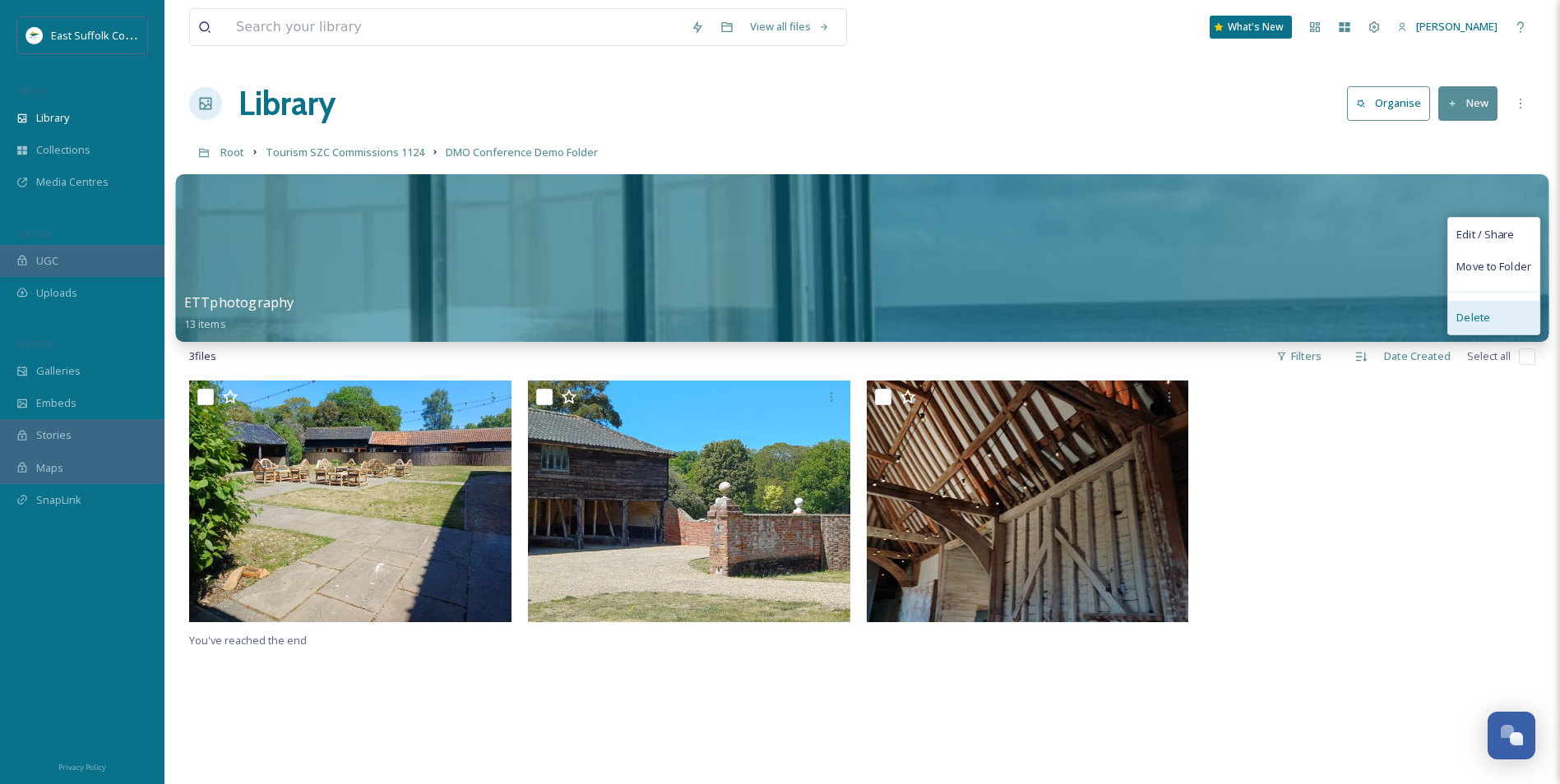
click at [1465, 331] on div "Delete" at bounding box center [1494, 317] width 92 height 33
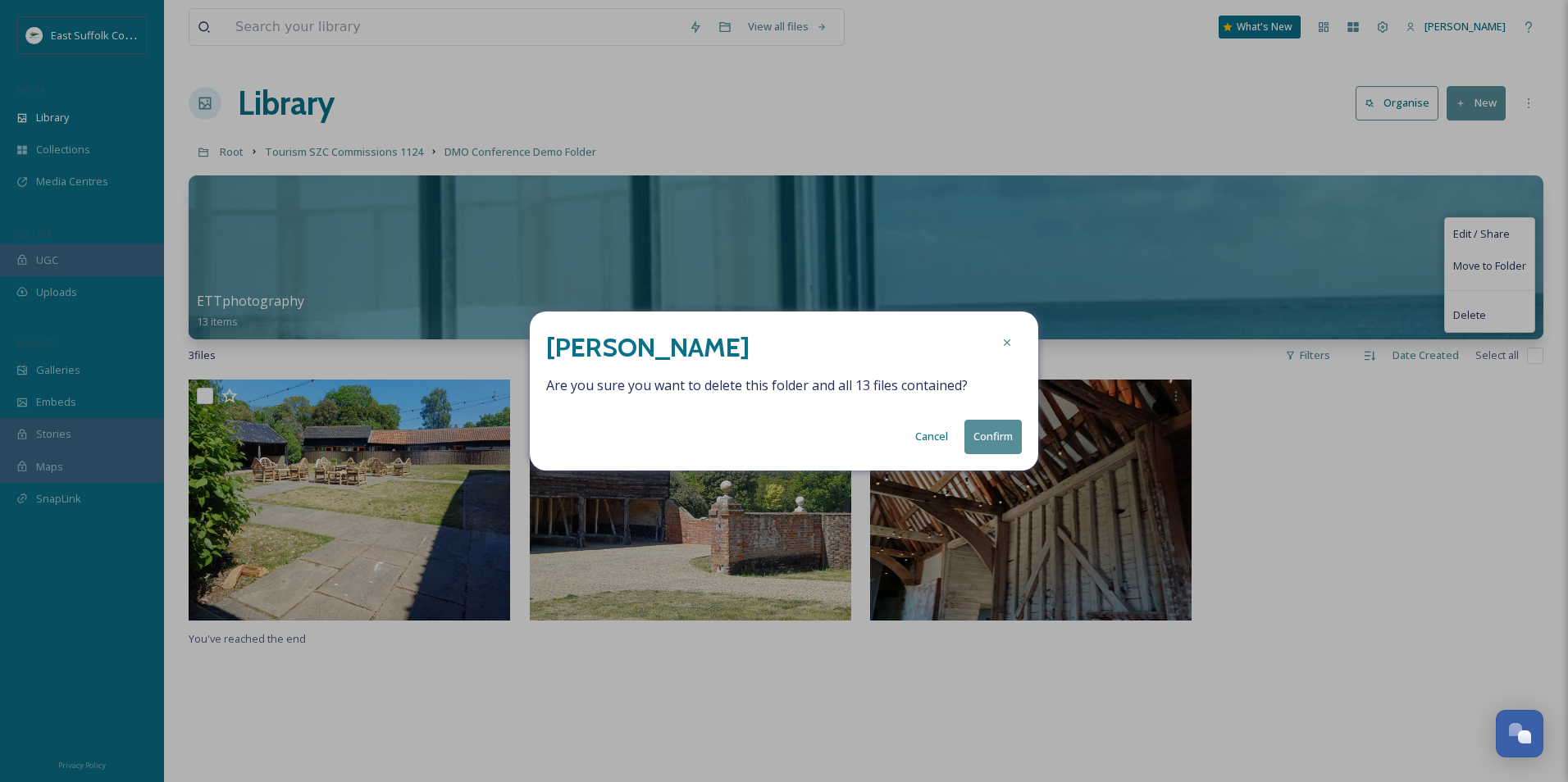
click at [998, 435] on button "Confirm" at bounding box center [993, 436] width 57 height 33
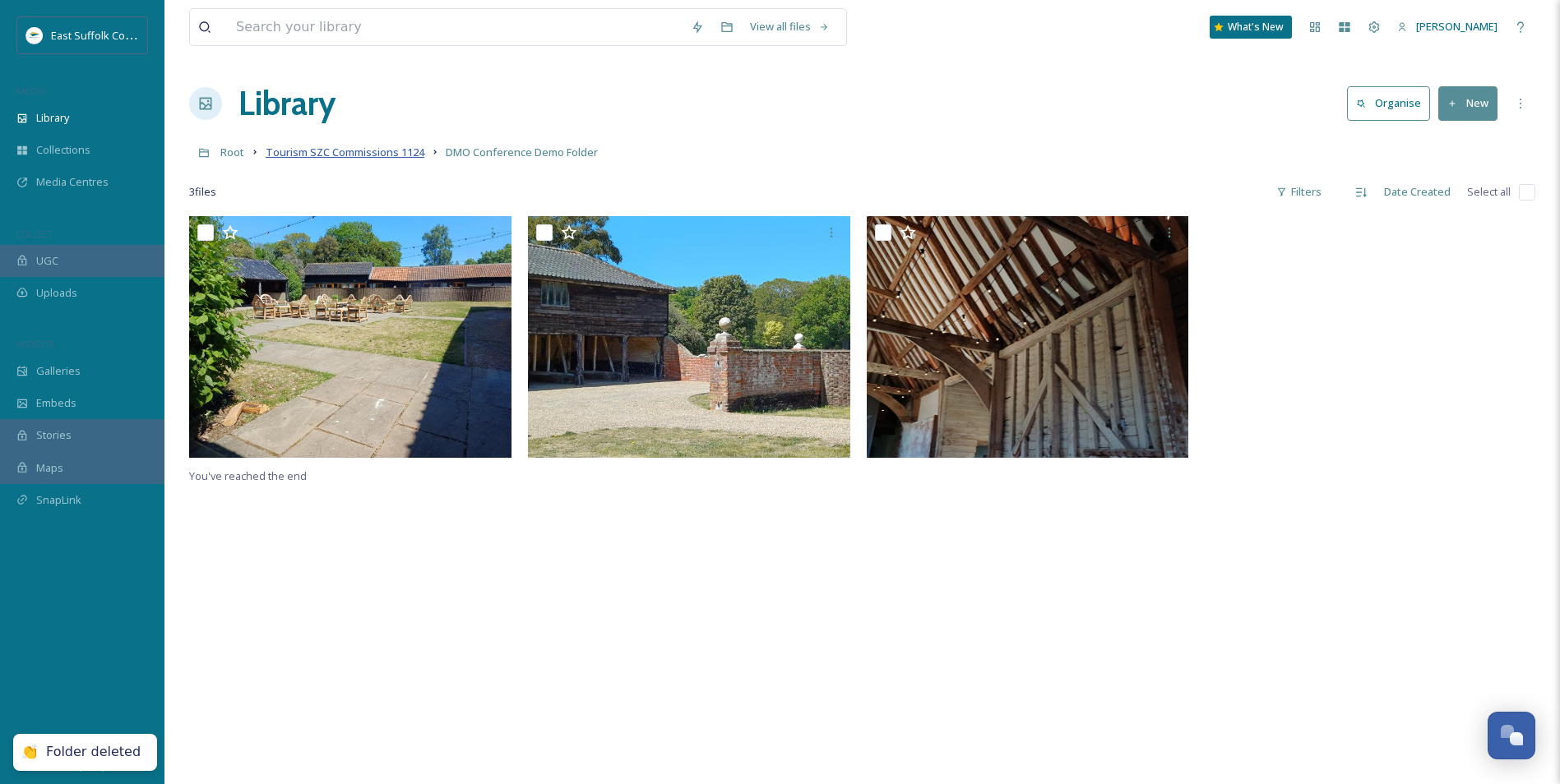
click at [384, 156] on span "Tourism SZC Commissions 1124" at bounding box center [345, 151] width 158 height 15
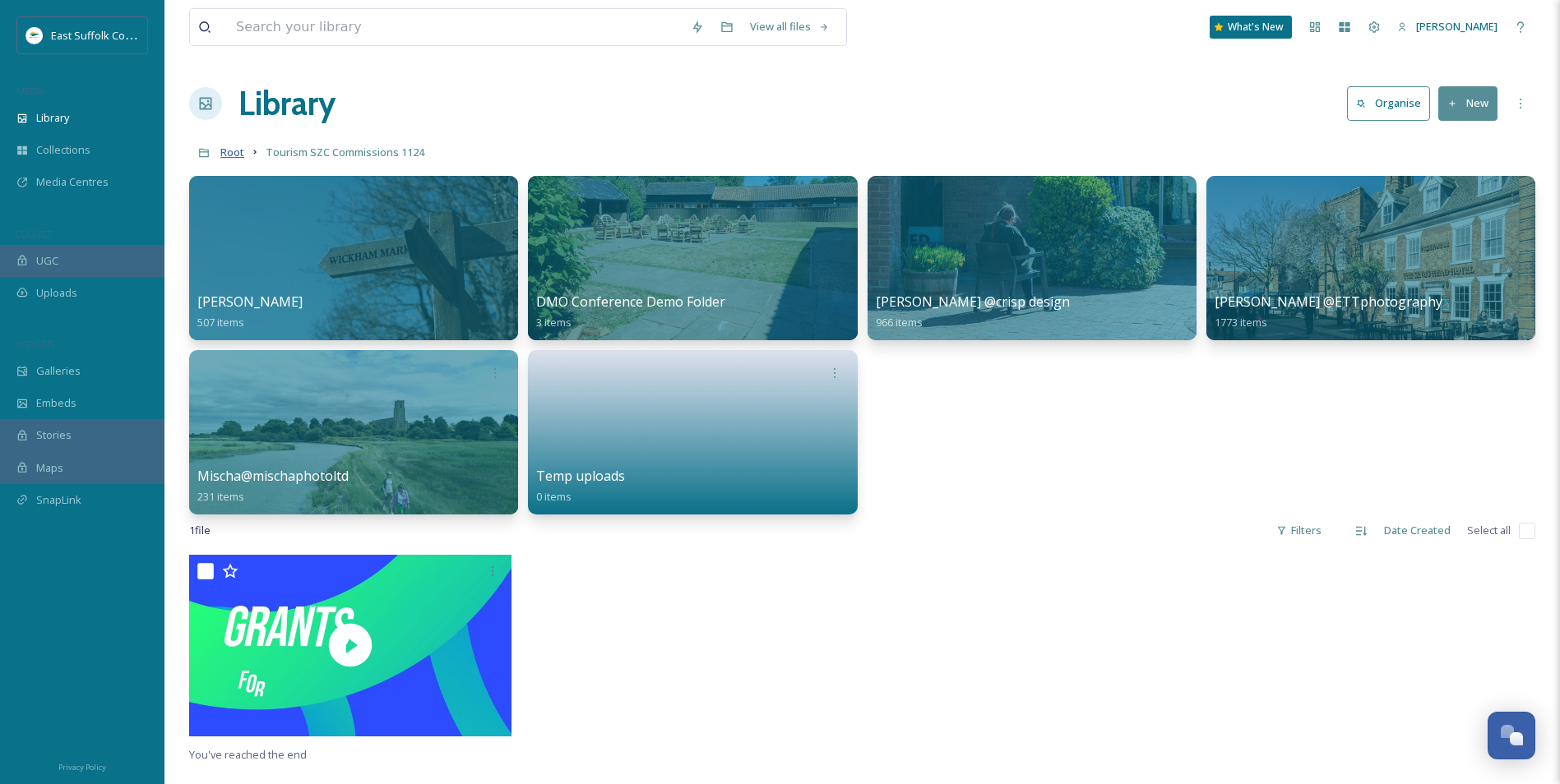
click at [234, 156] on span "Root" at bounding box center [232, 151] width 24 height 15
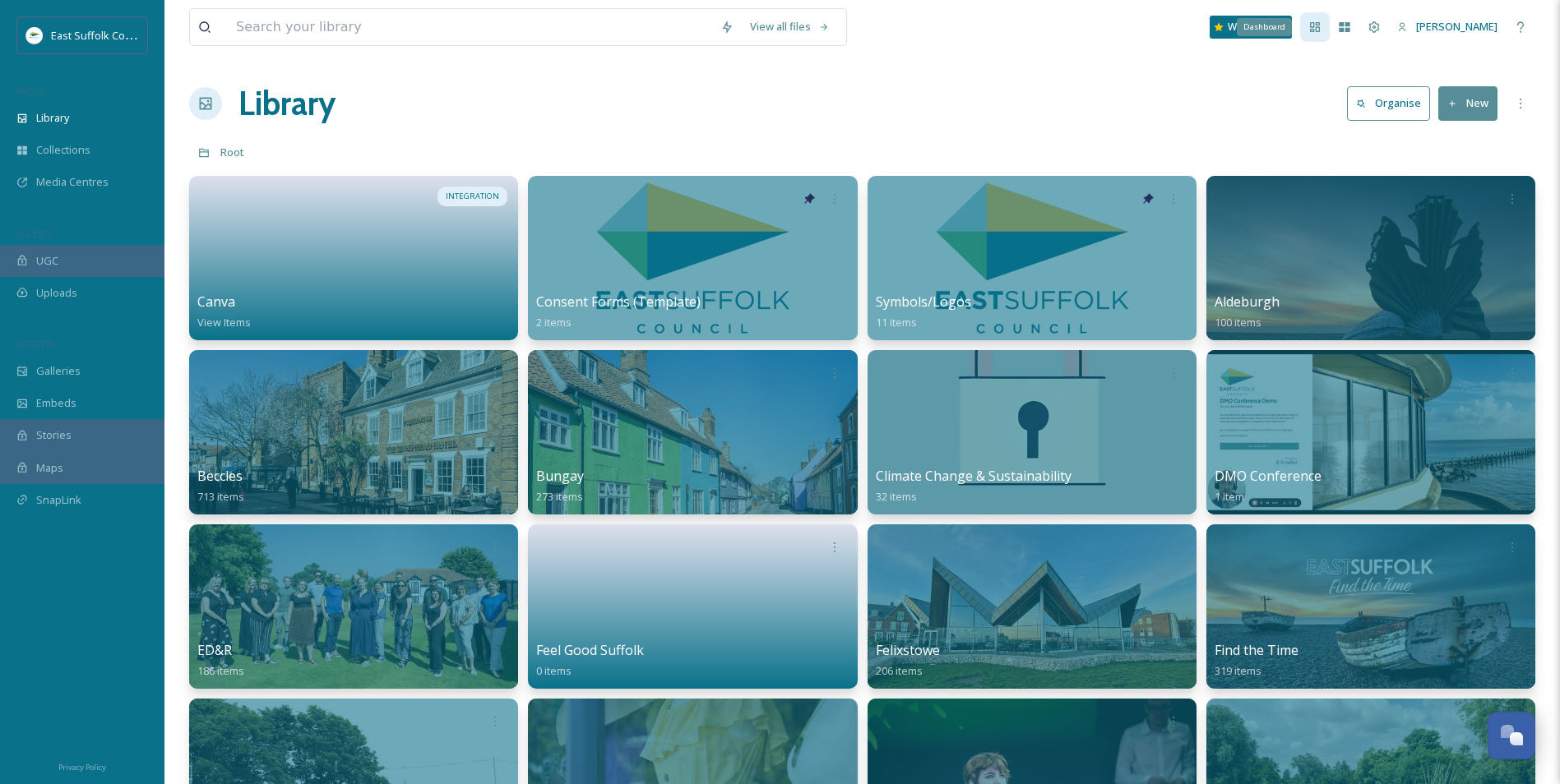
click at [1321, 21] on icon at bounding box center [1314, 26] width 13 height 13
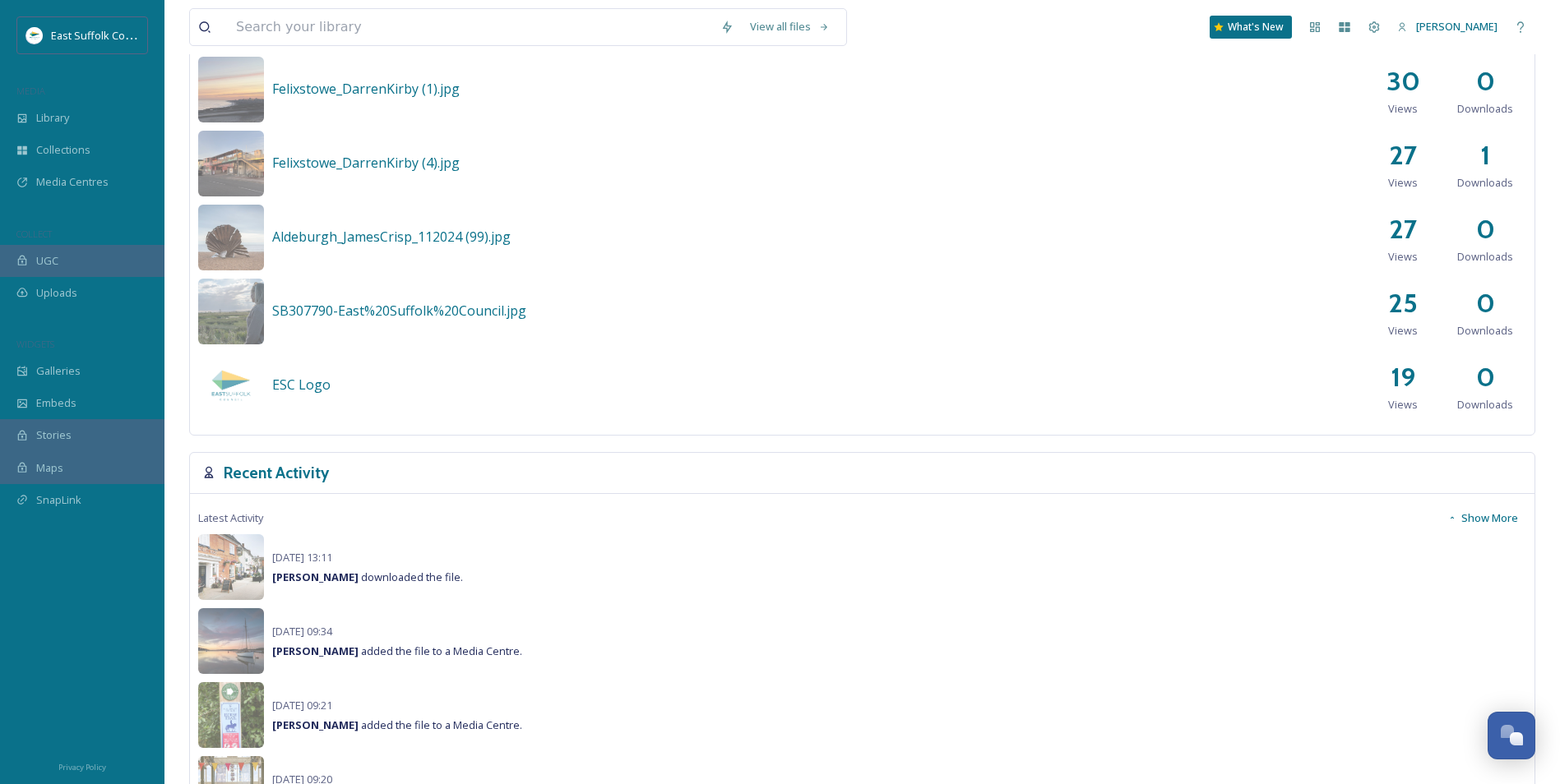
scroll to position [986, 0]
